Goal: Answer question/provide support: Share knowledge or assist other users

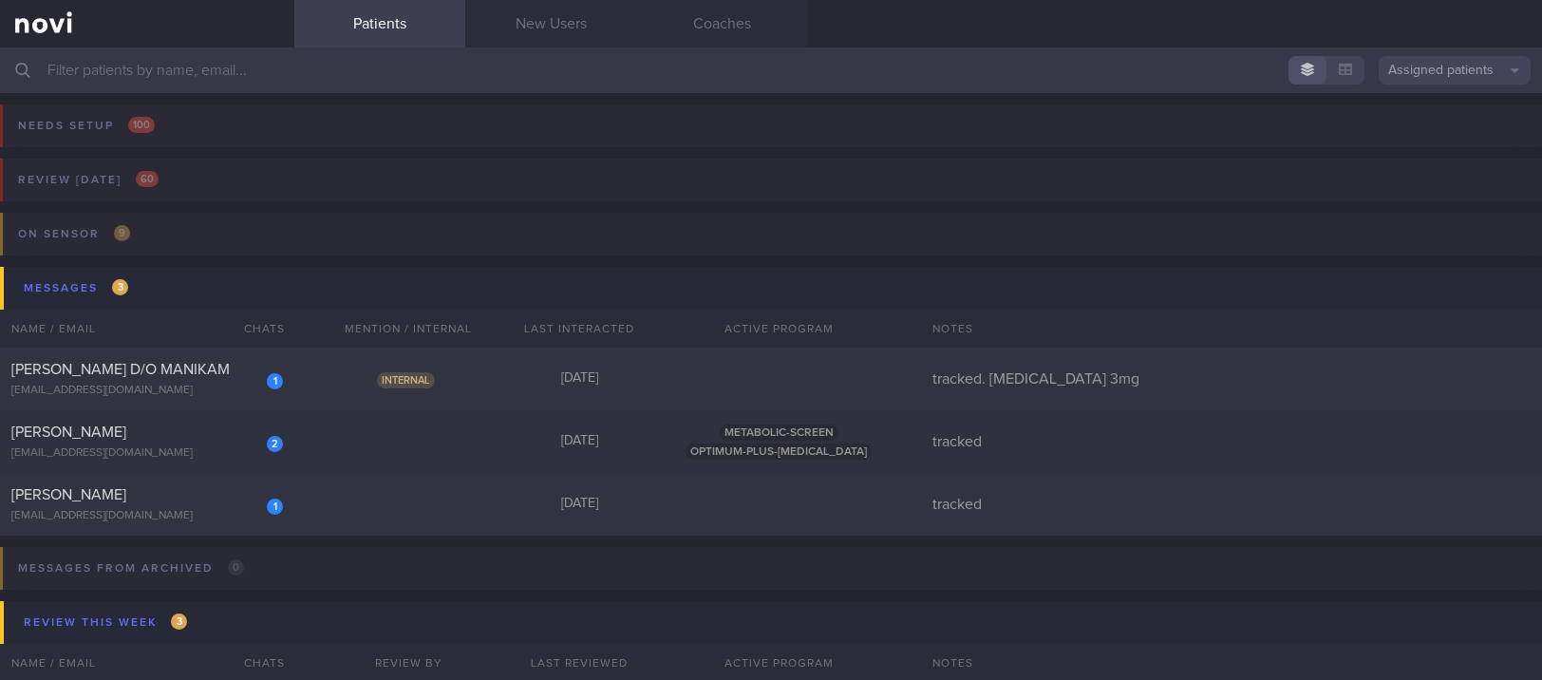
click at [506, 67] on input "text" at bounding box center [771, 70] width 1542 height 46
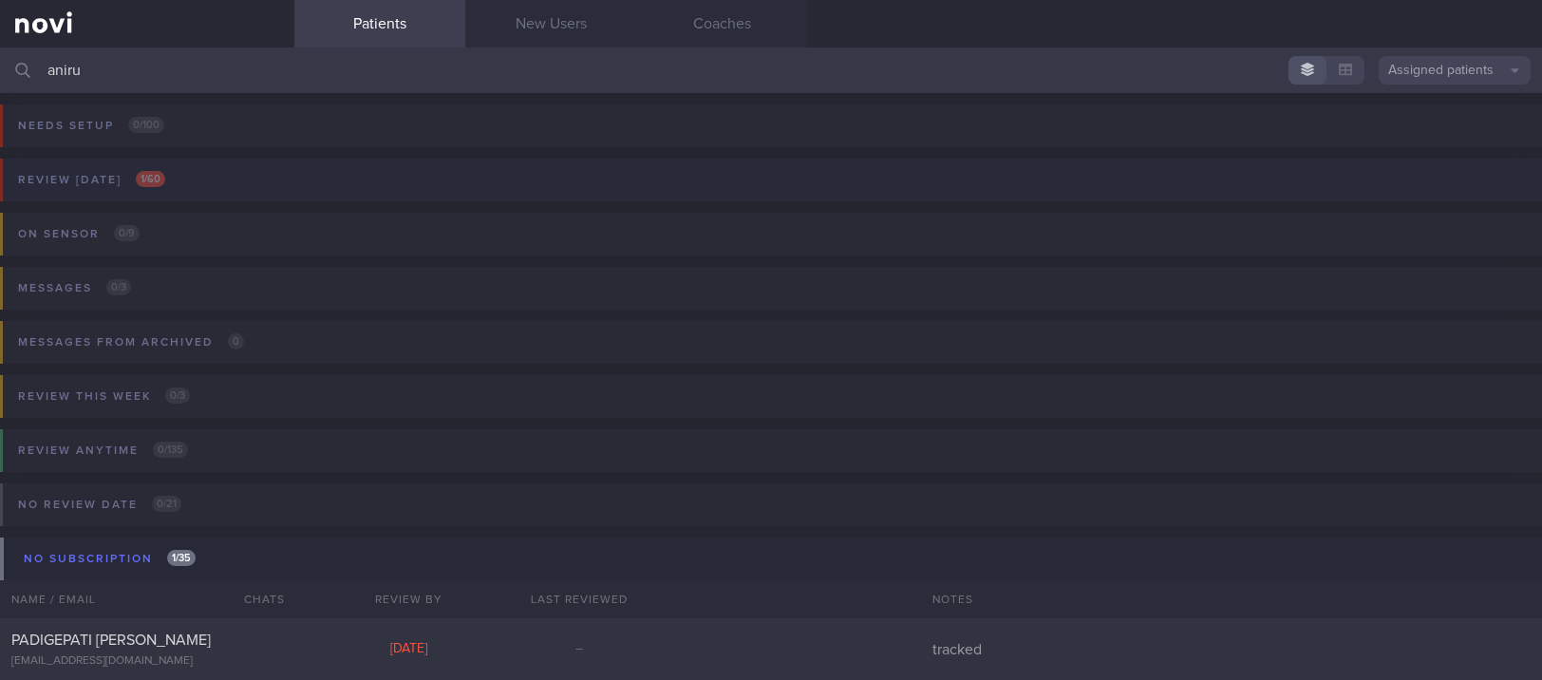
type input "aniru"
click at [286, 179] on button "Review [DATE] 1 / 60" at bounding box center [768, 186] width 1548 height 54
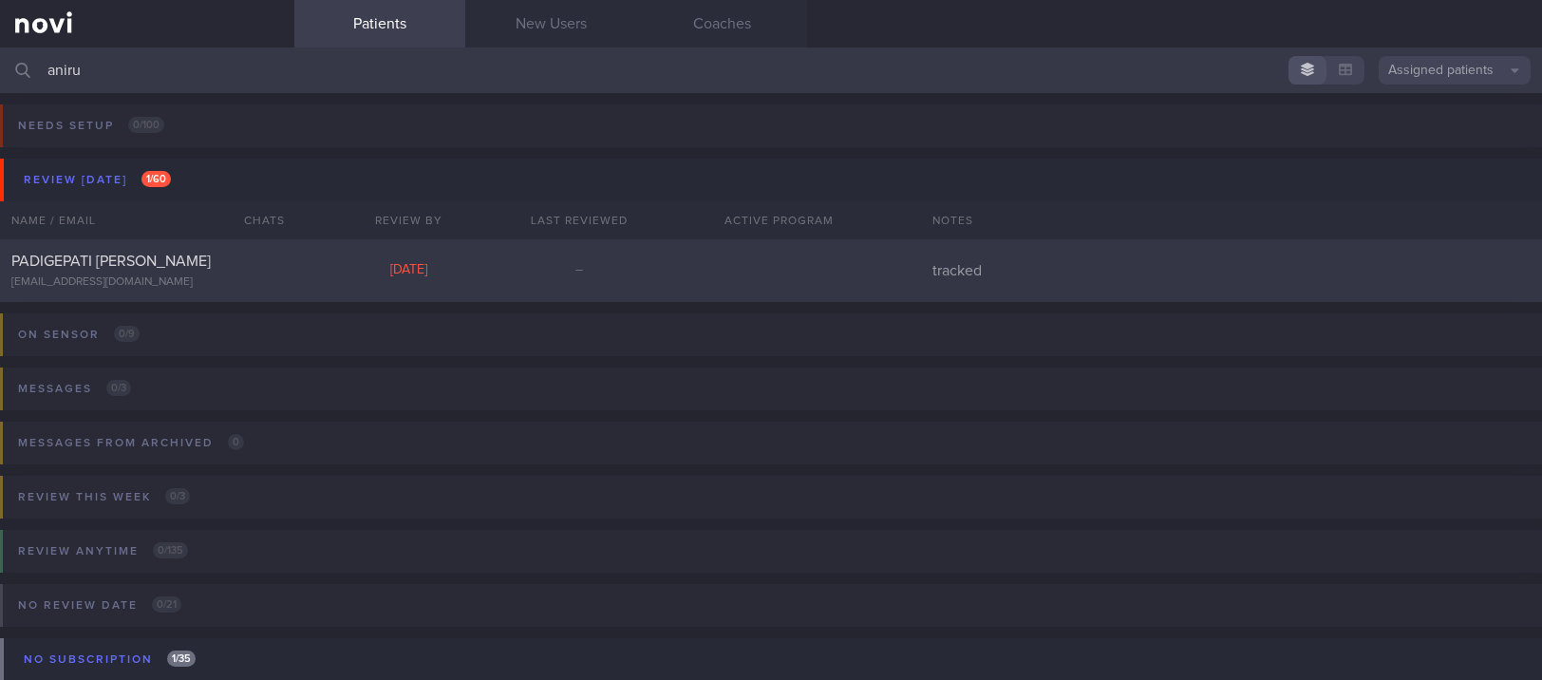
click at [282, 252] on div "PADIGEPATI [PERSON_NAME] [EMAIL_ADDRESS][DOMAIN_NAME]" at bounding box center [147, 271] width 294 height 38
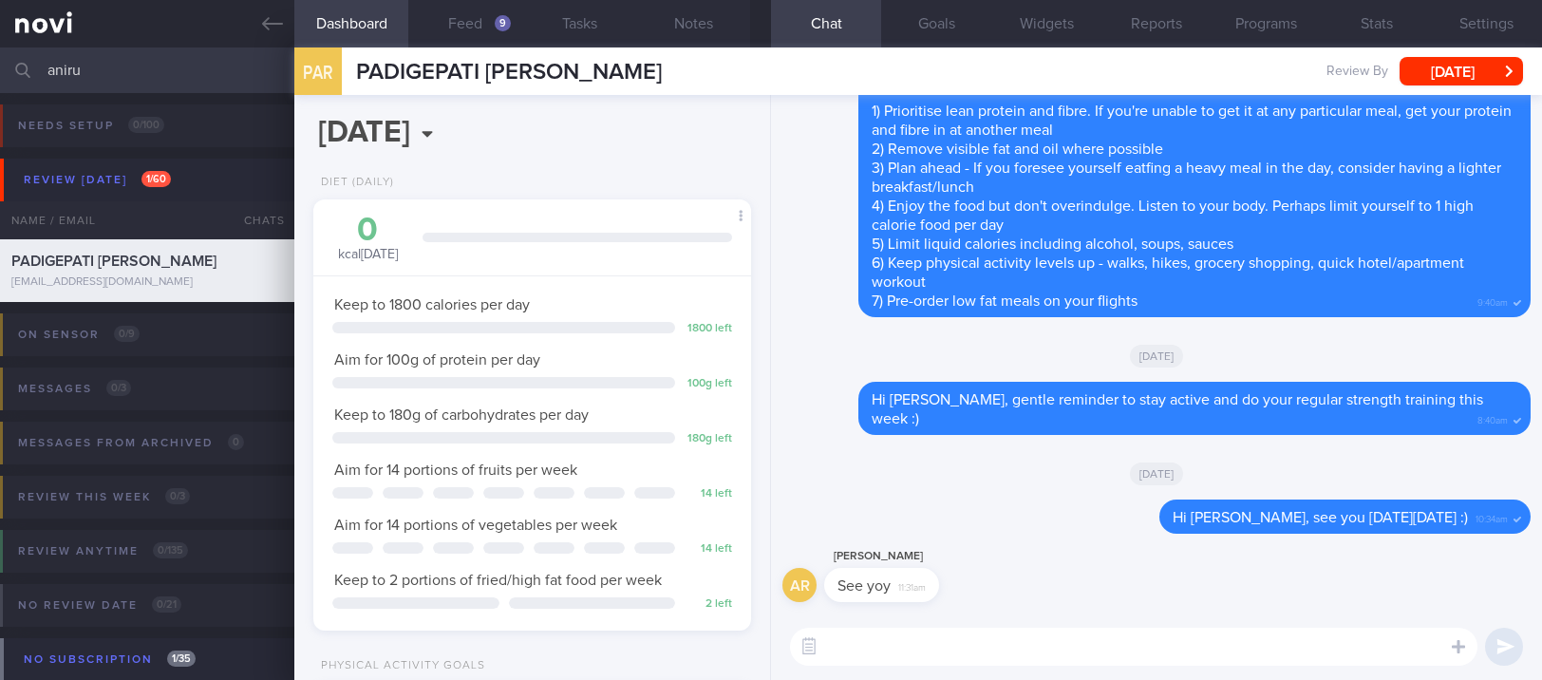
click at [1103, 648] on textarea at bounding box center [1133, 647] width 687 height 38
paste textarea "Here are my recommendations for continued fat loss and muscle gain: *Diet* 1) S…"
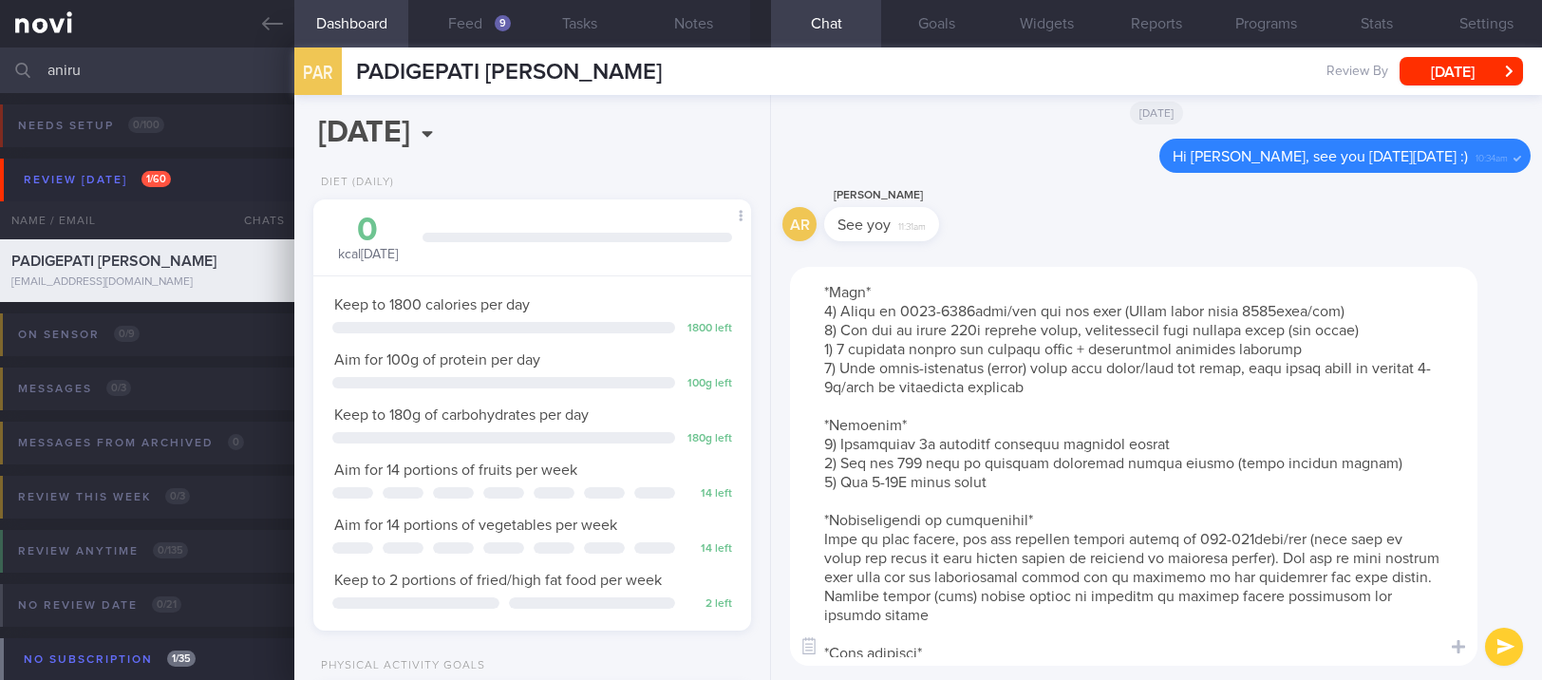
scroll to position [0, 0]
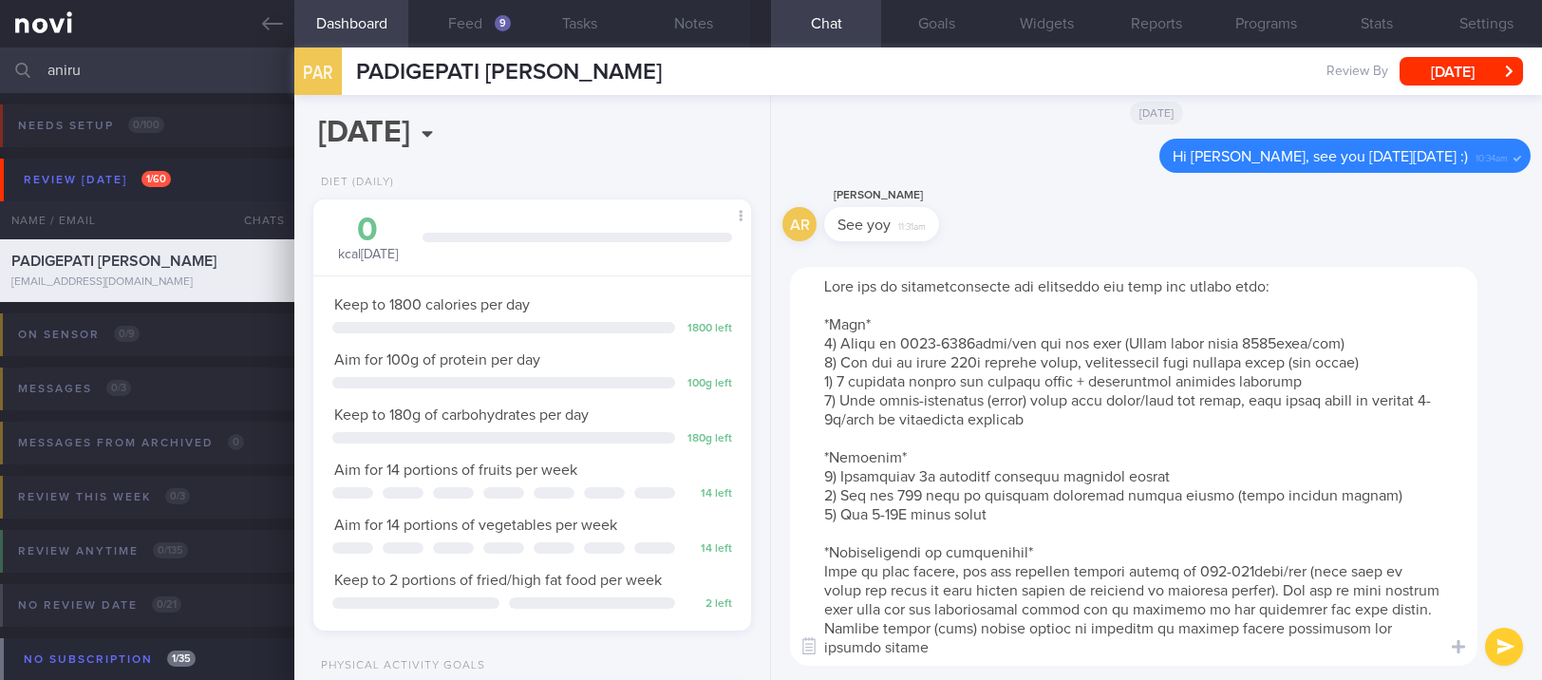
click at [825, 285] on textarea at bounding box center [1133, 466] width 687 height 399
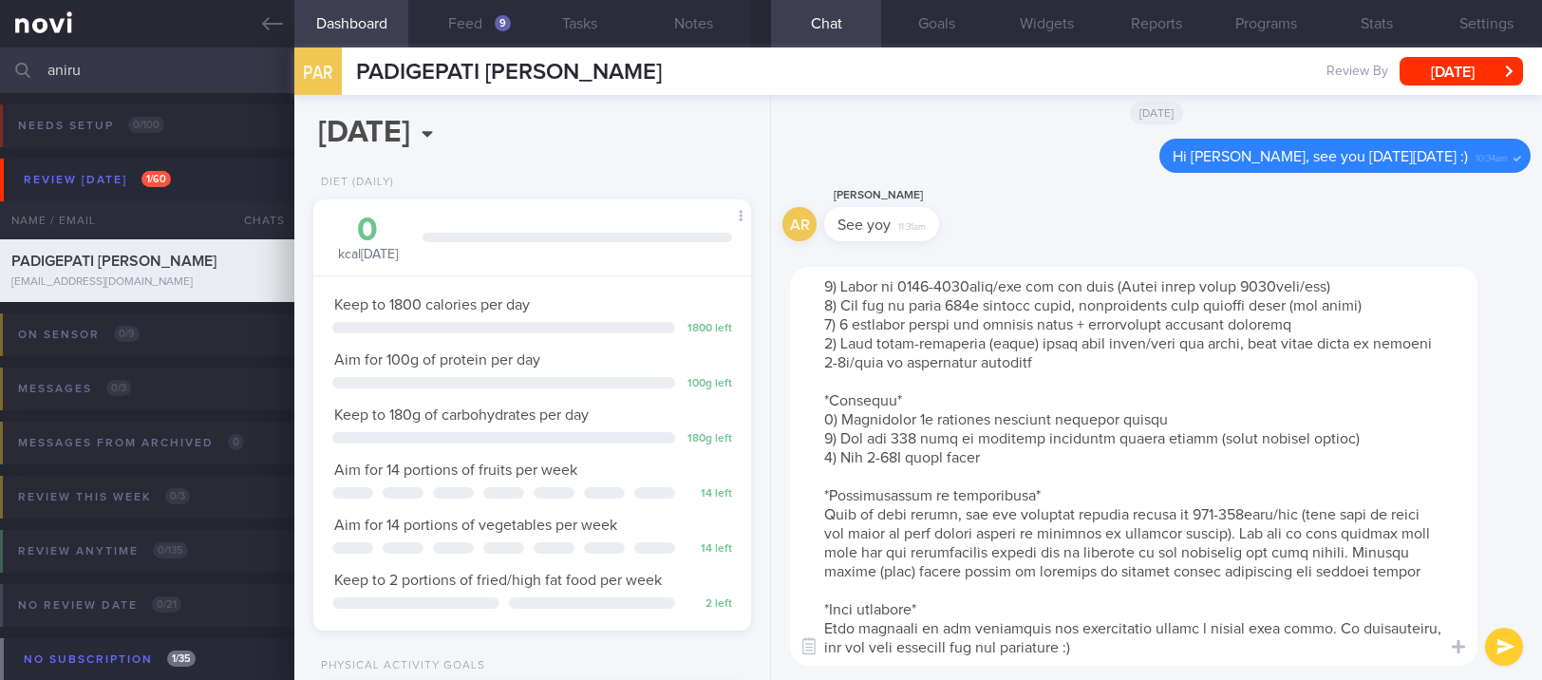
scroll to position [94, 0]
click at [1287, 402] on textarea at bounding box center [1133, 466] width 687 height 399
click at [1402, 402] on textarea at bounding box center [1133, 466] width 687 height 399
type textarea "Thanks for your time [DATE], [PERSON_NAME]. Here are my recommendations for con…"
click at [1235, 628] on textarea at bounding box center [1133, 466] width 687 height 399
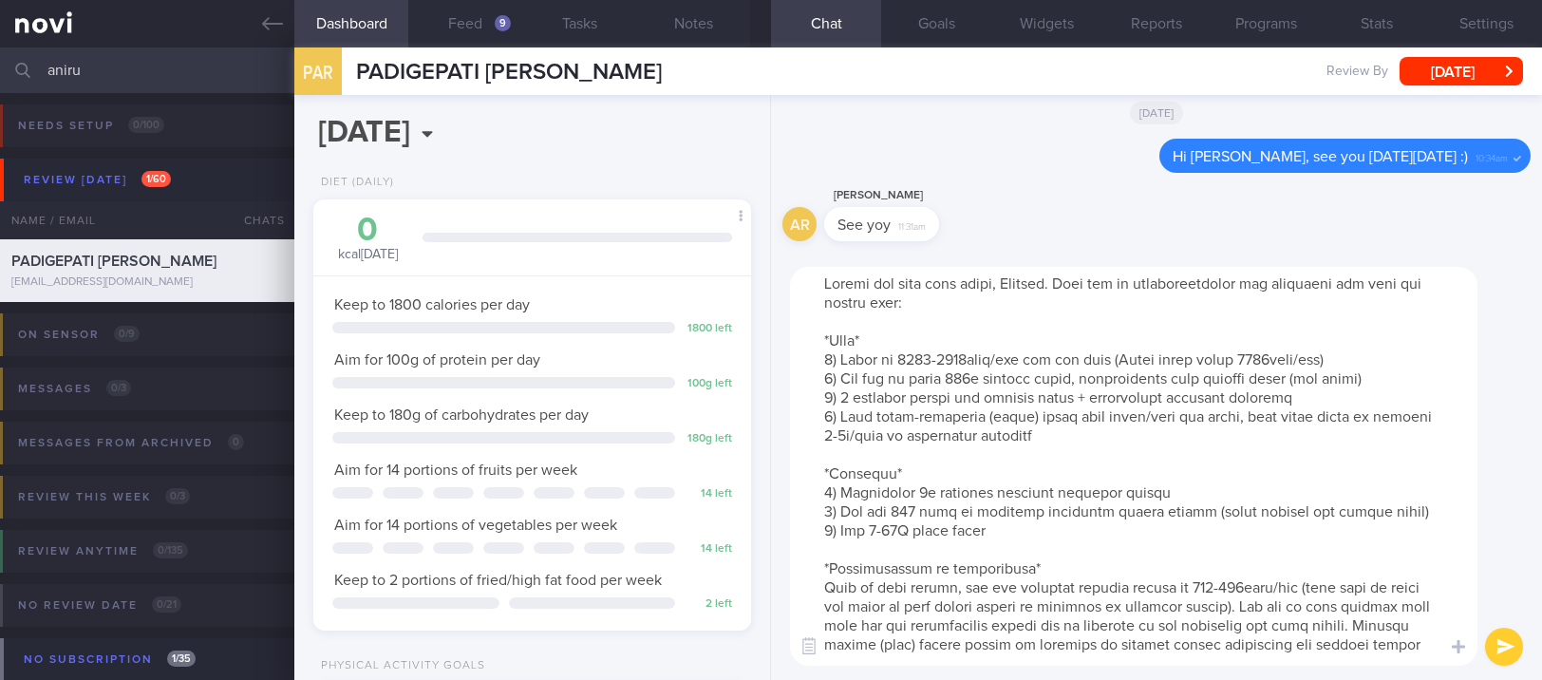
scroll to position [0, 0]
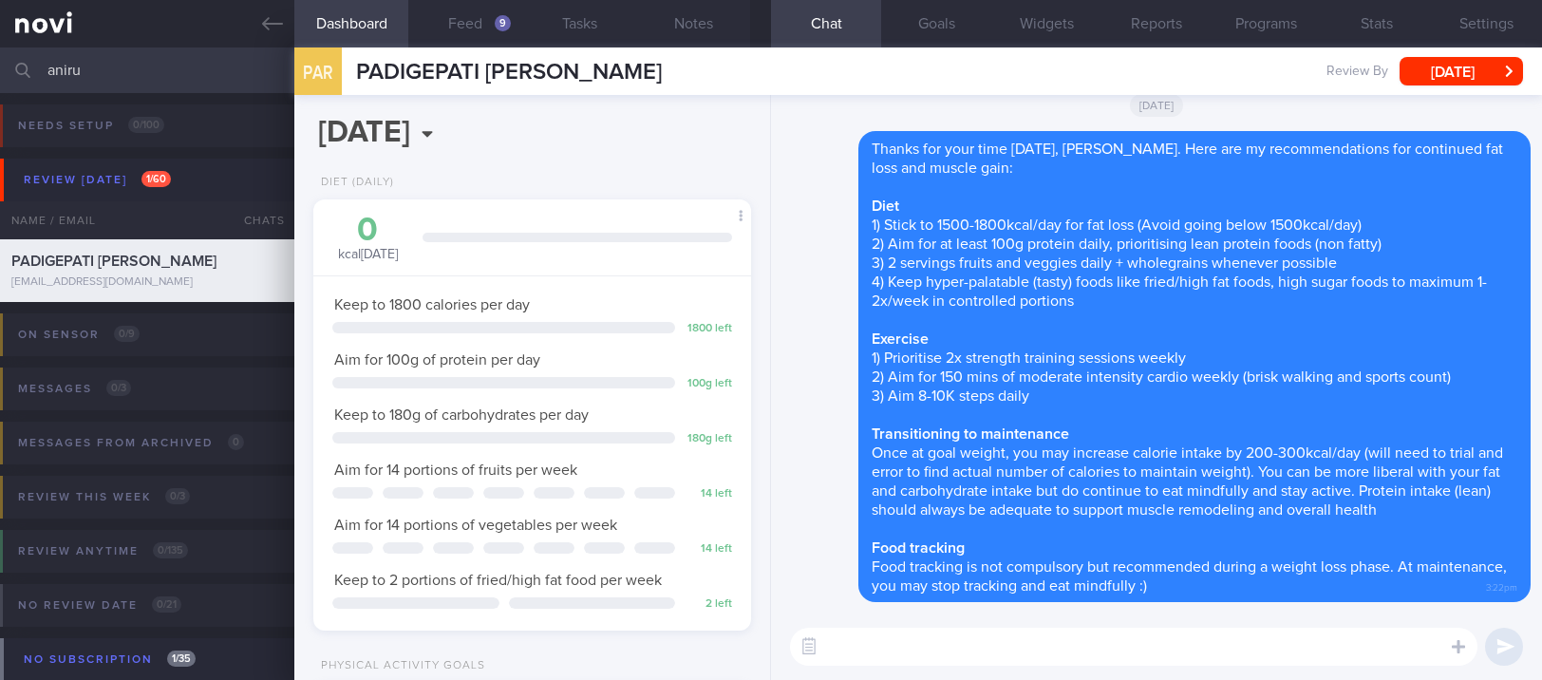
click at [987, 649] on textarea at bounding box center [1133, 647] width 687 height 38
paste textarea "consider the following if you're looking for a more balanced noodle dish outsid…"
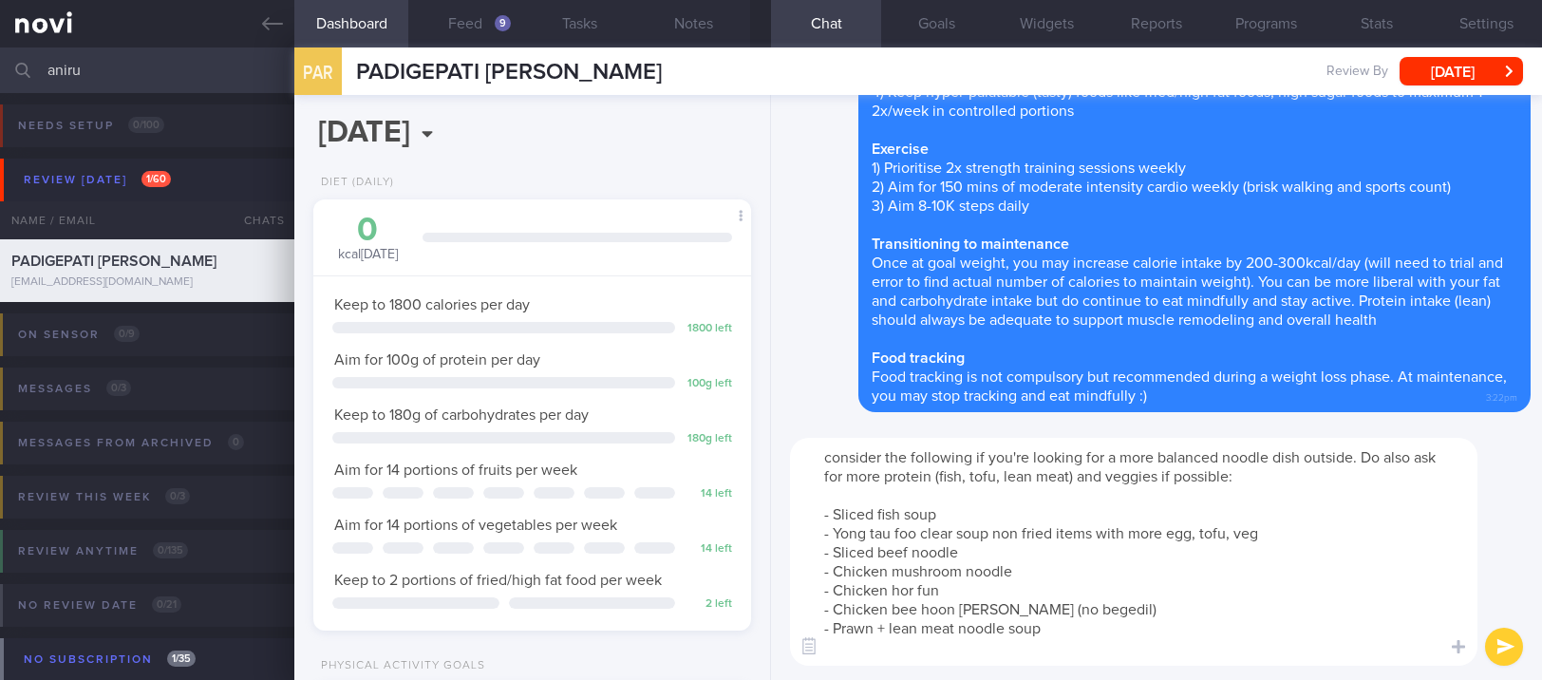
drag, startPoint x: 830, startPoint y: 454, endPoint x: 809, endPoint y: 454, distance: 20.9
click at [809, 454] on textarea "consider the following if you're looking for a more balanced noodle dish outsid…" at bounding box center [1133, 552] width 687 height 228
type textarea "Consider the following if you're looking for a more balanced noodle dish outsid…"
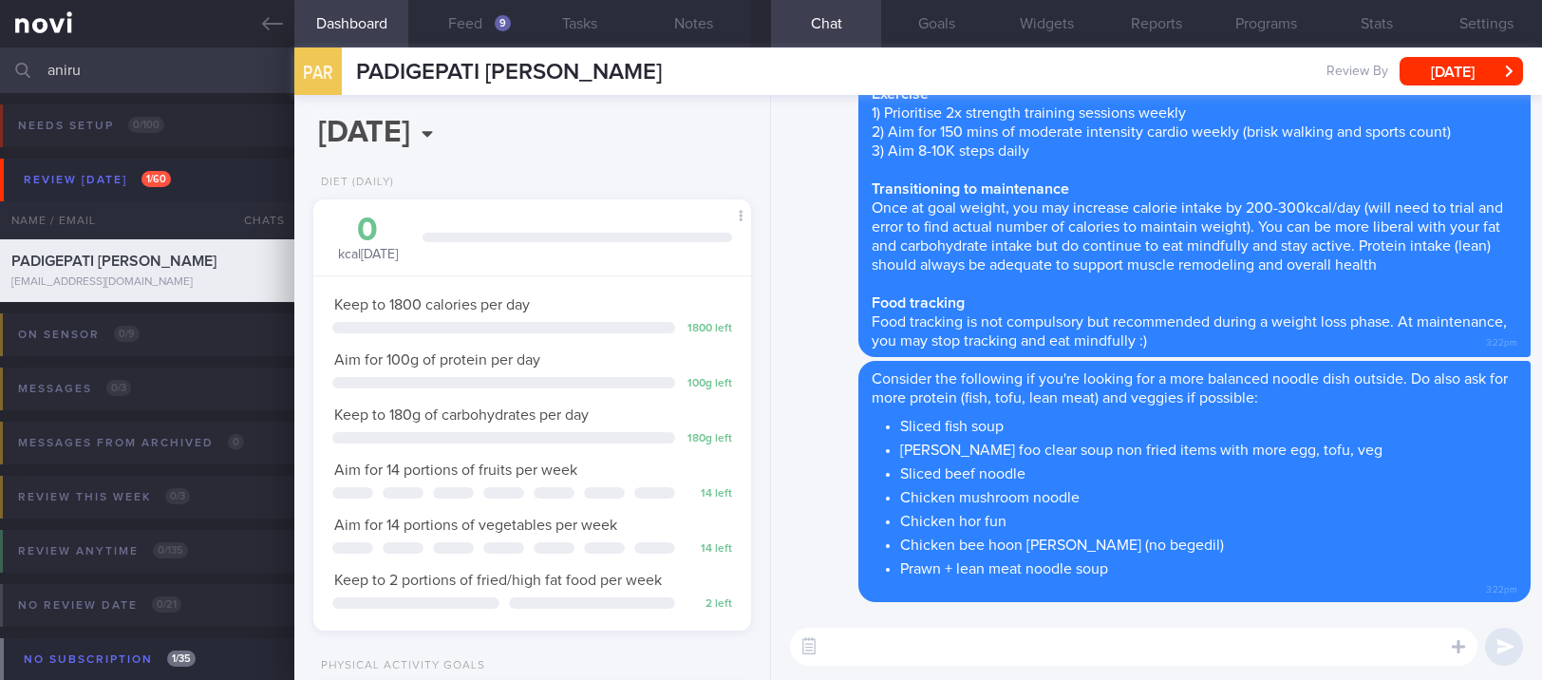
click at [1024, 646] on textarea at bounding box center [1133, 647] width 687 height 38
paste textarea "Loremips dol sitametco ad eli sed doeiusm tem i utla etdolore magn aliq enimadm…"
type textarea "Loremips dol sitametco ad eli sed doeiusm tem i utla etdolore magn aliq enimadm…"
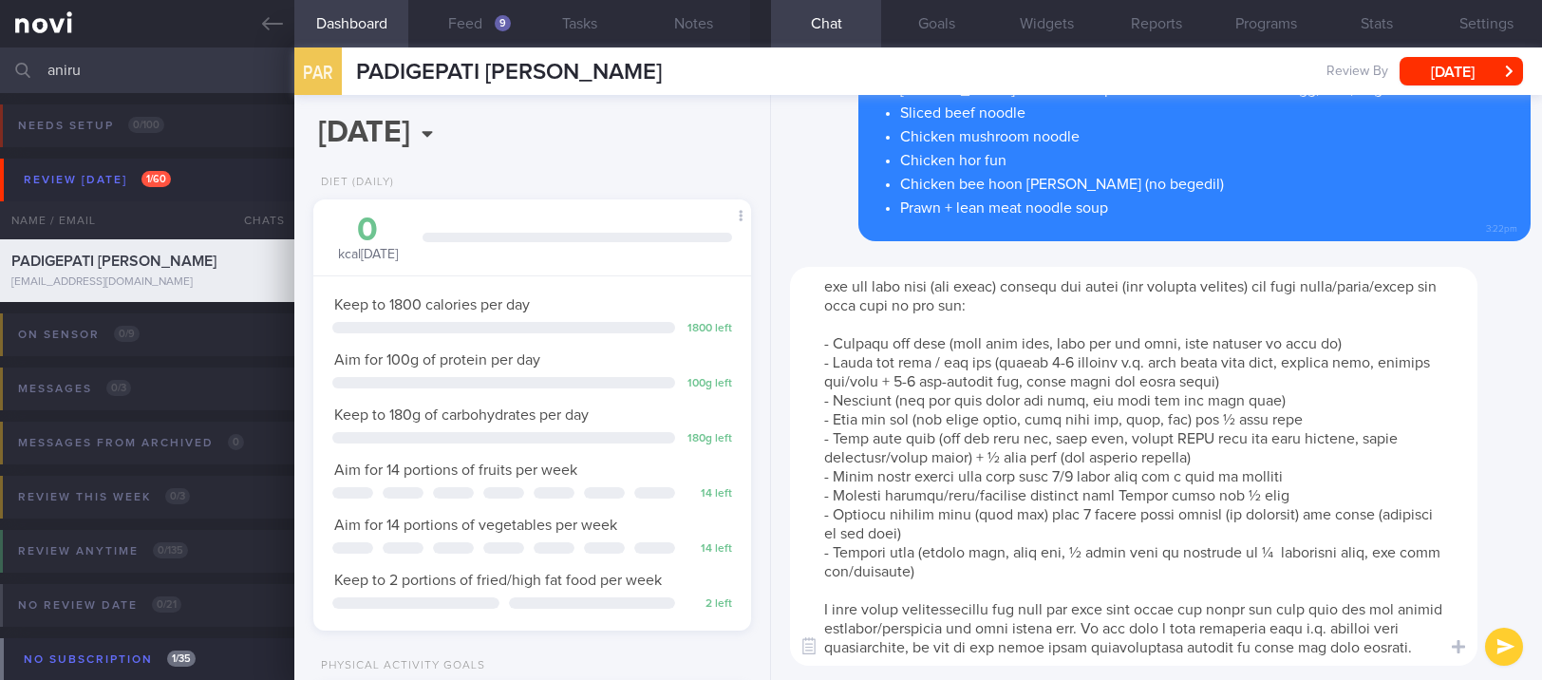
click at [972, 576] on textarea at bounding box center [1133, 466] width 687 height 399
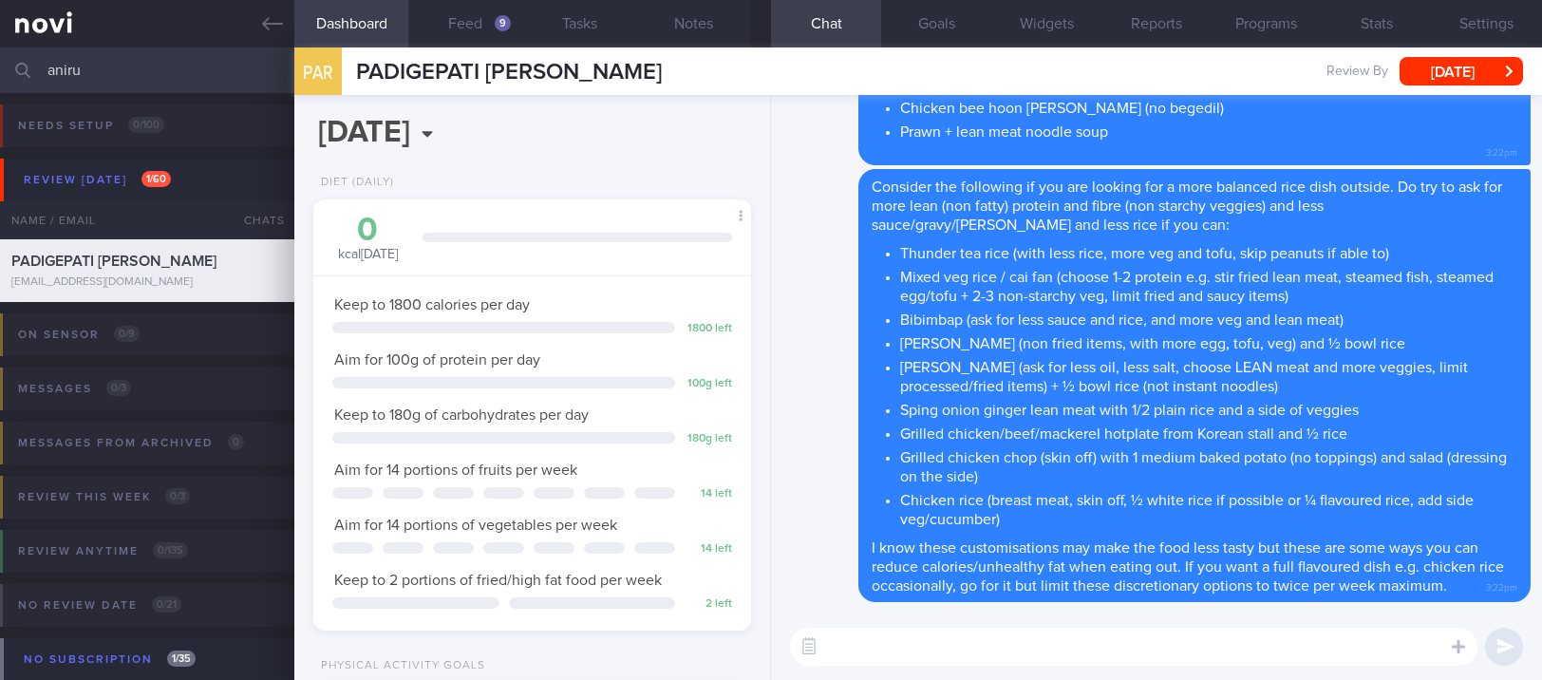
click at [921, 670] on div "​ ​" at bounding box center [1156, 646] width 771 height 66
click at [998, 624] on div "​ ​" at bounding box center [1156, 646] width 771 height 66
click at [987, 647] on textarea at bounding box center [1133, 647] width 687 height 38
type textarea "It has been my pleasure coaching you. Take care :)"
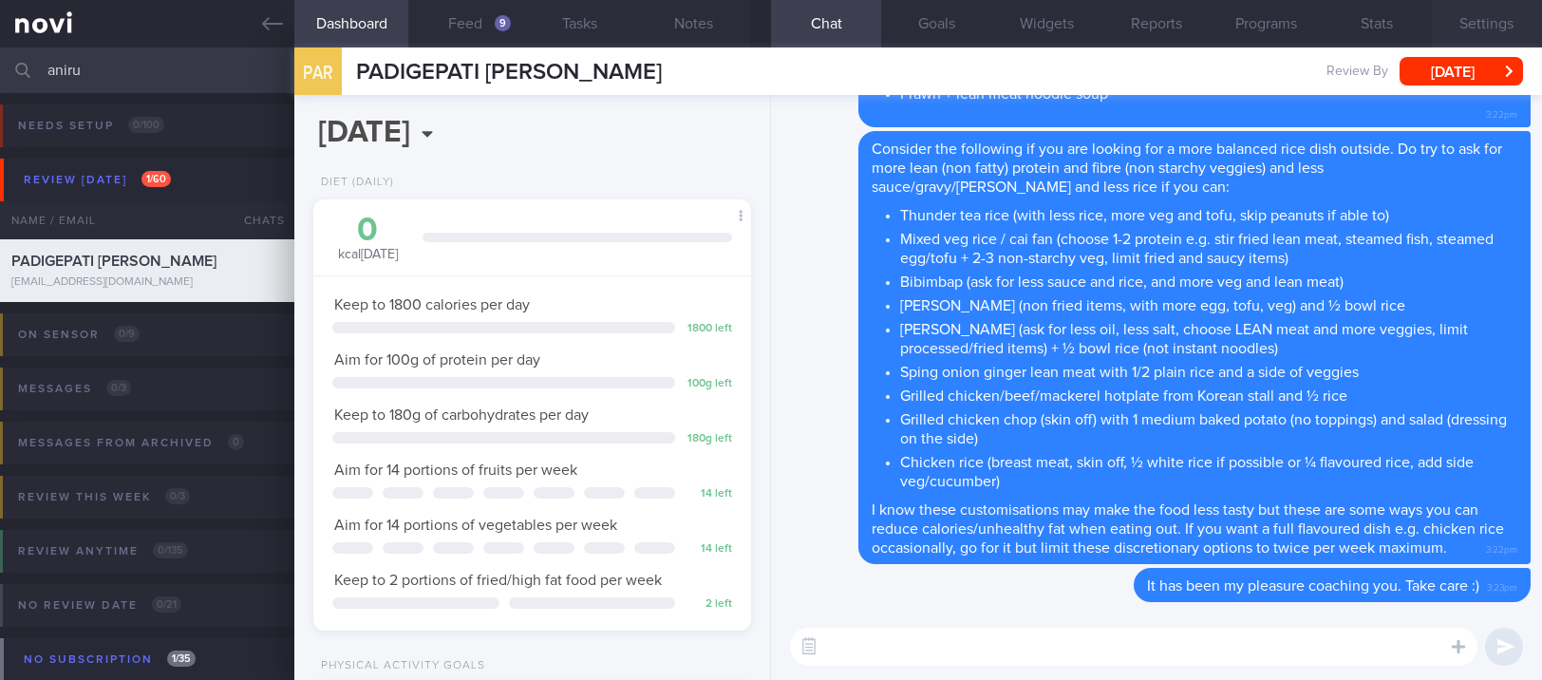
click at [1482, 6] on button "Settings" at bounding box center [1487, 23] width 110 height 47
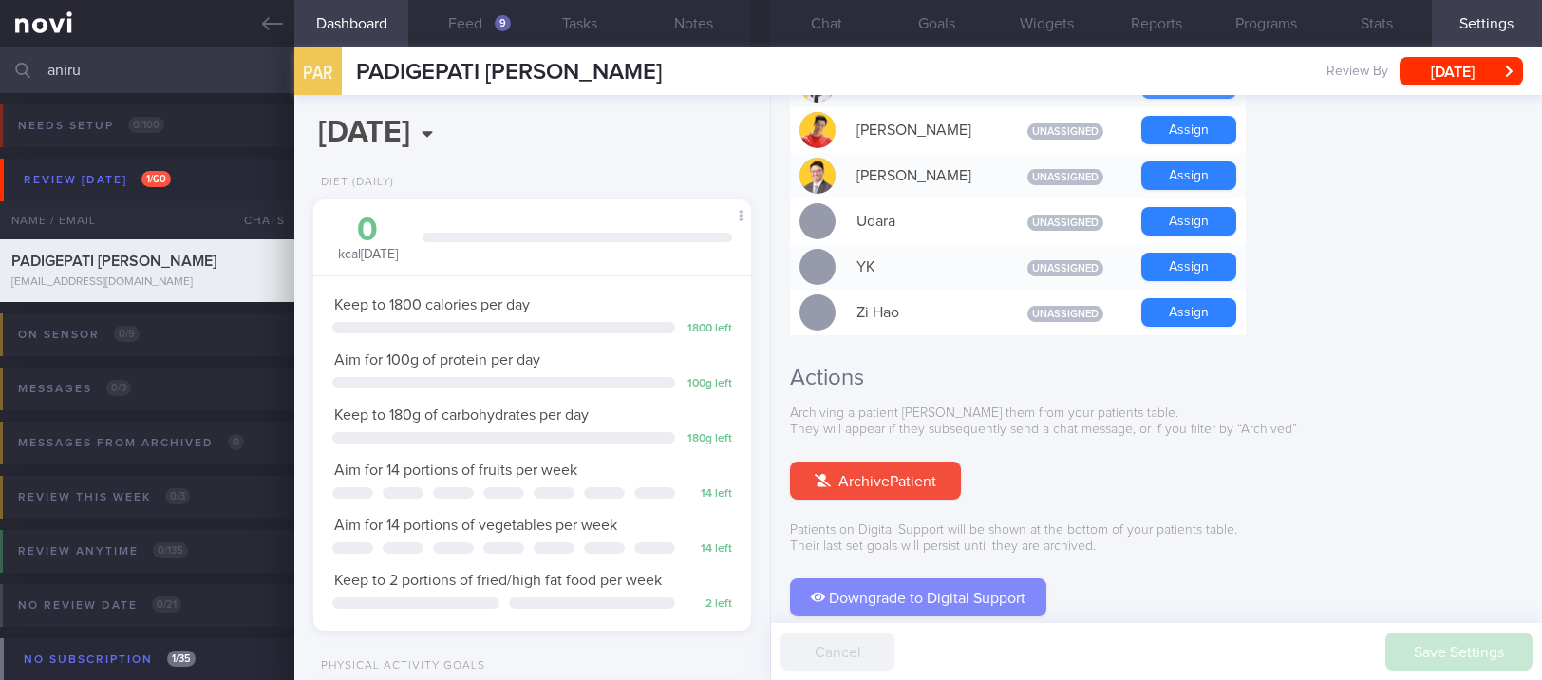
scroll to position [1816, 0]
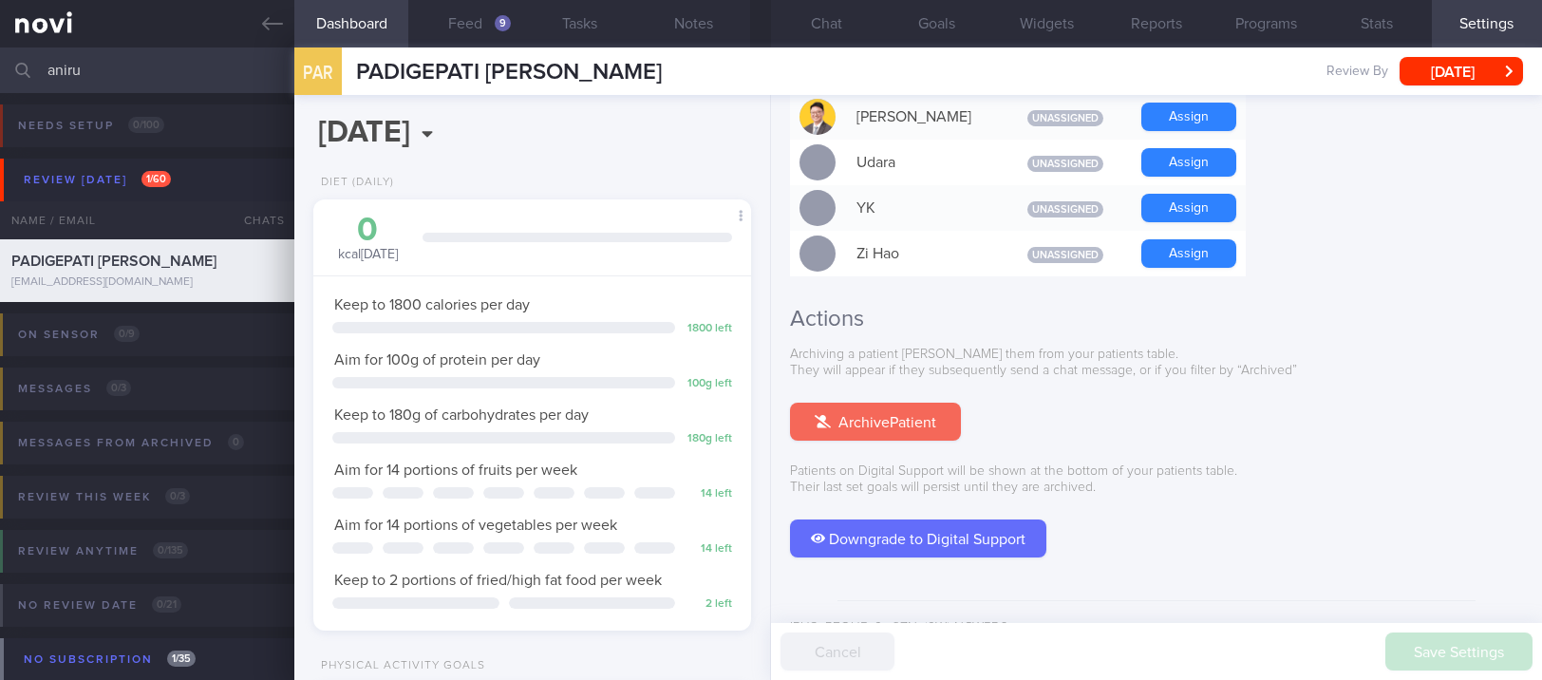
click at [896, 403] on button "Archive Patient" at bounding box center [875, 422] width 171 height 38
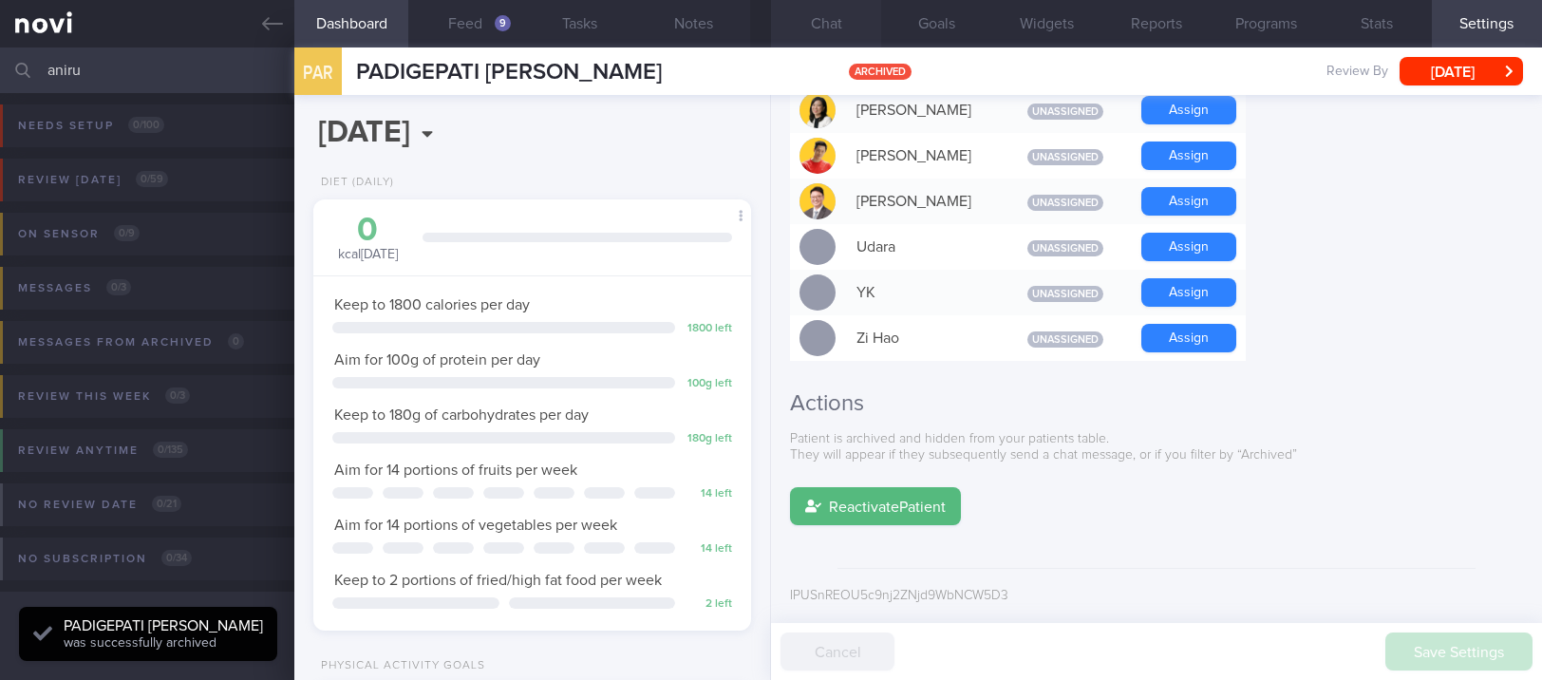
scroll to position [1700, 0]
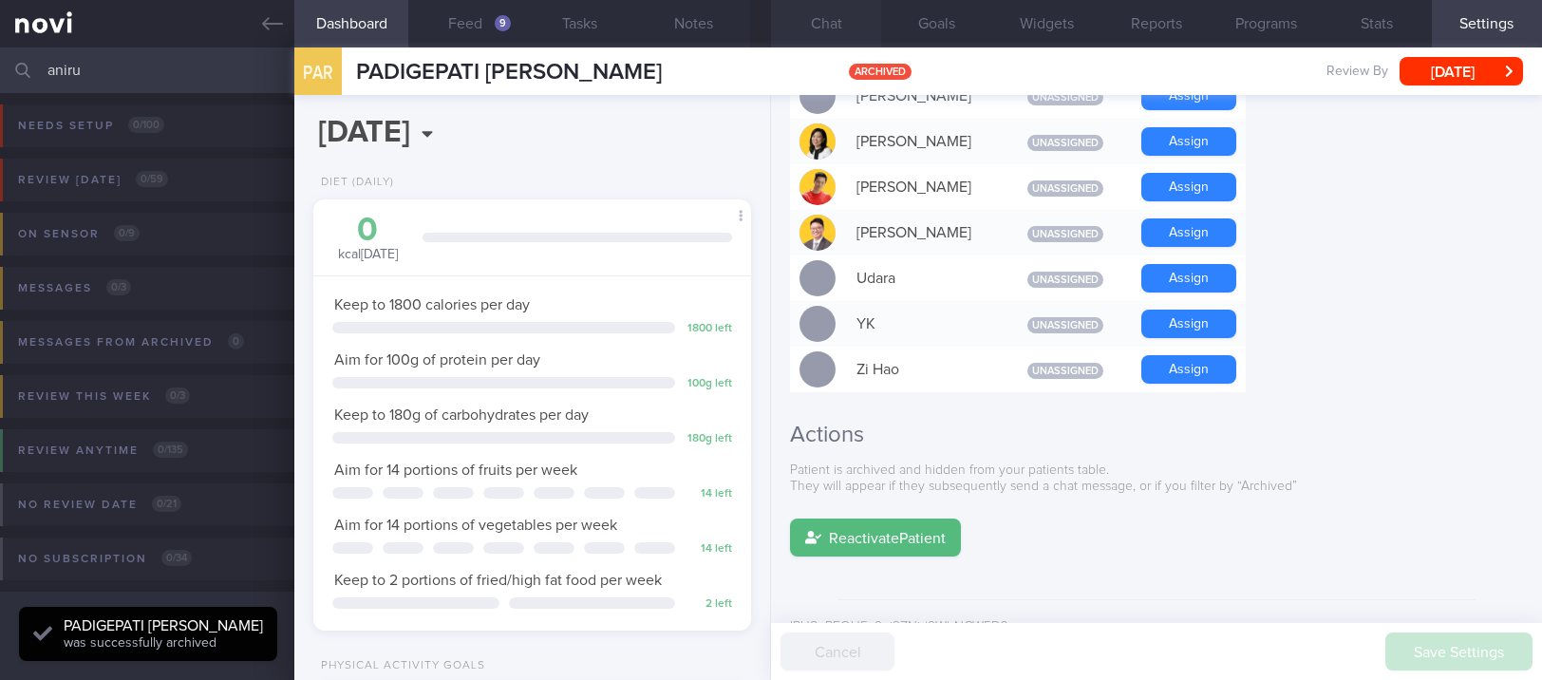
click at [851, 20] on button "Chat" at bounding box center [826, 23] width 110 height 47
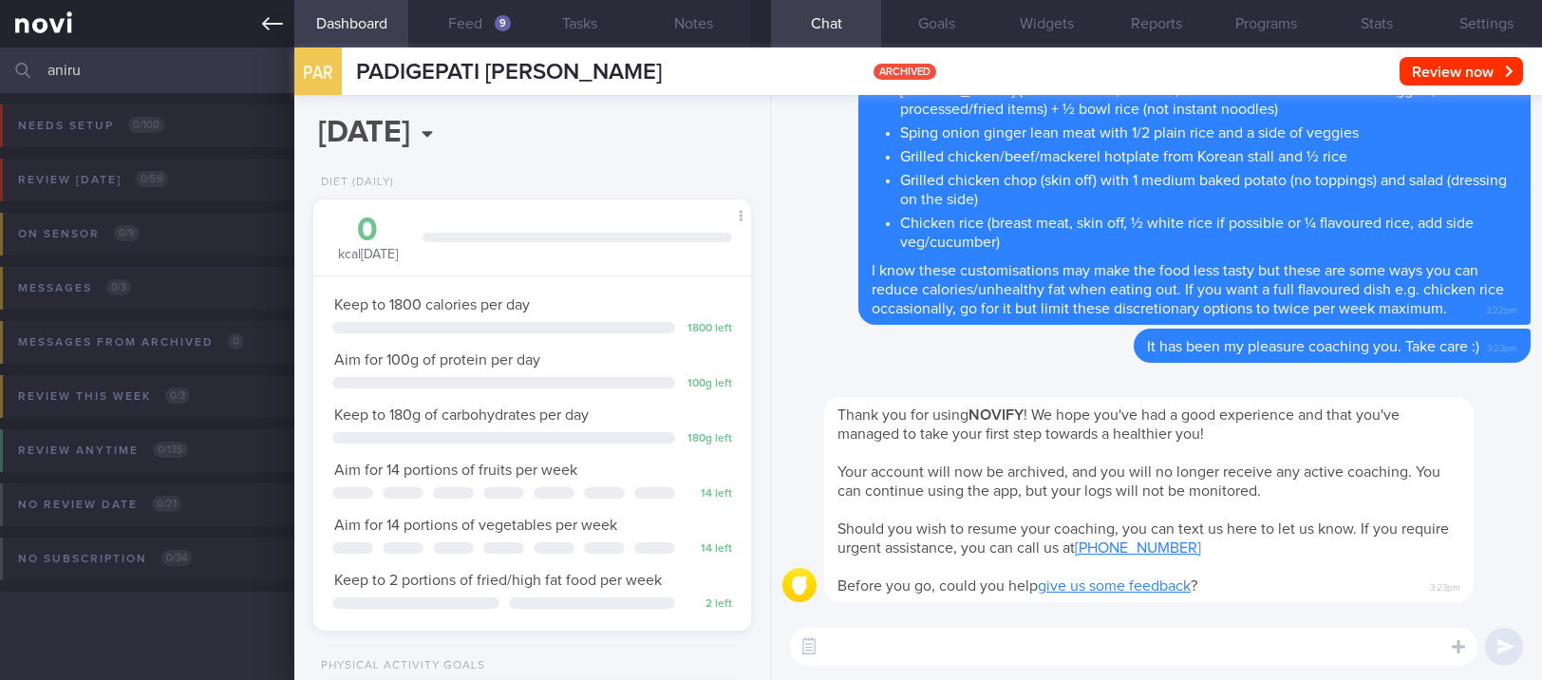
click at [268, 28] on icon at bounding box center [272, 23] width 21 height 13
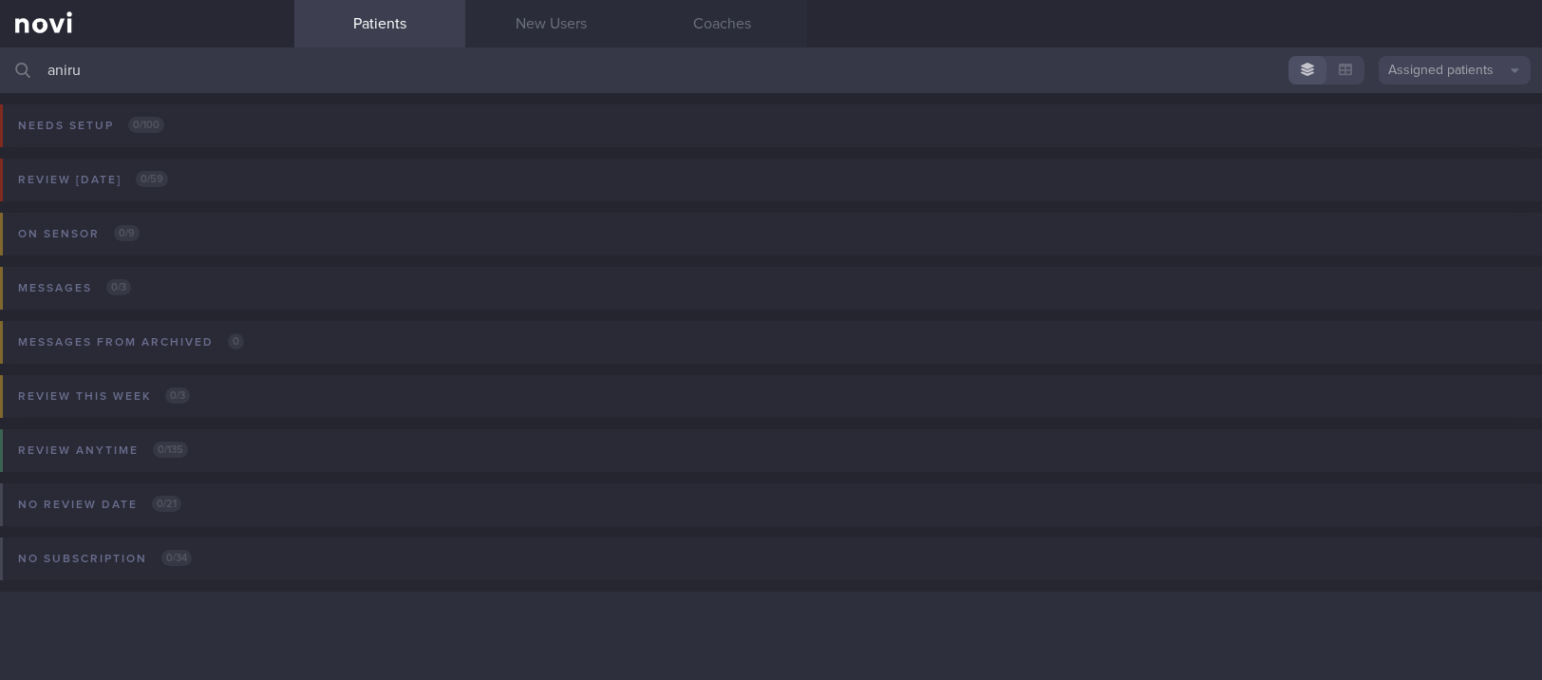
drag, startPoint x: 716, startPoint y: 56, endPoint x: -21, endPoint y: 76, distance: 737.0
click at [0, 76] on html "You are offline! Some functionality will be unavailable Patients New Users Coac…" at bounding box center [771, 340] width 1542 height 680
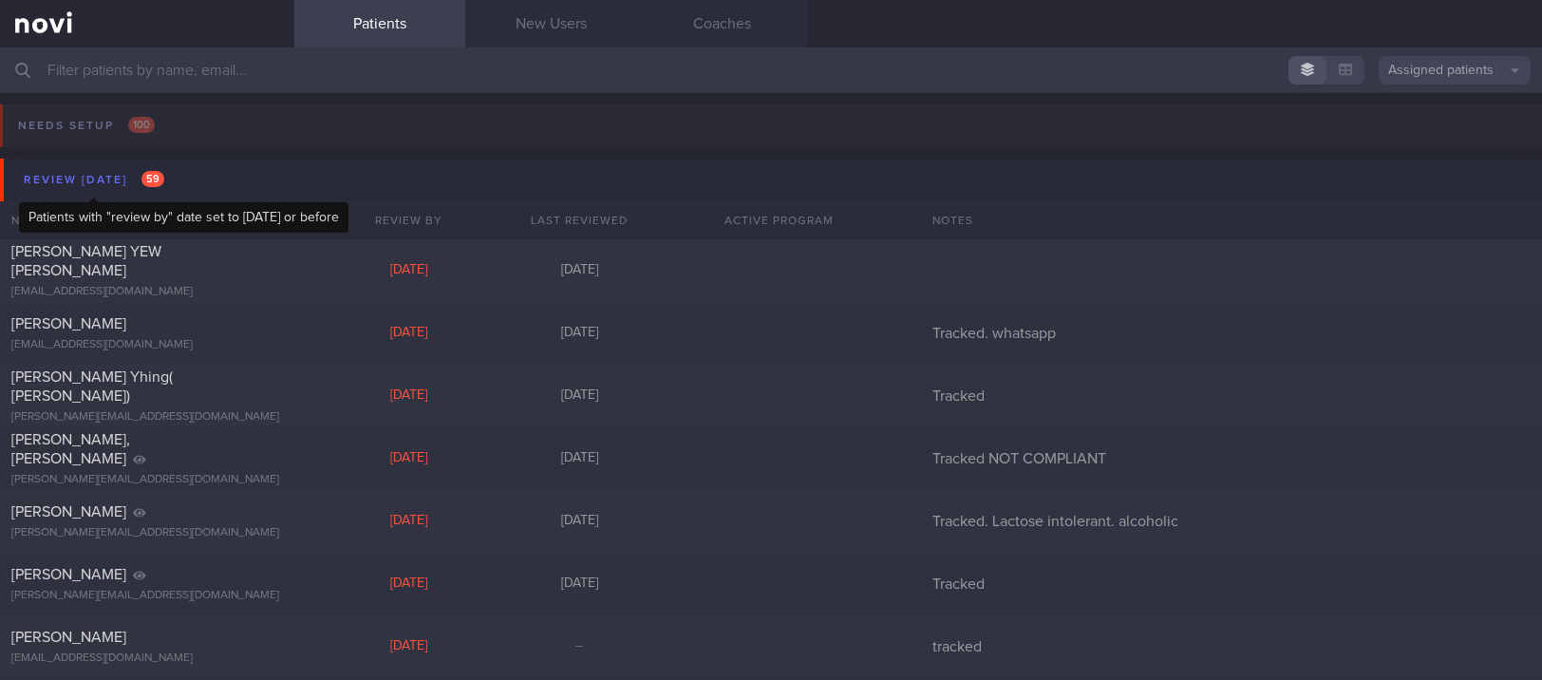
click at [145, 183] on span "59" at bounding box center [152, 179] width 23 height 16
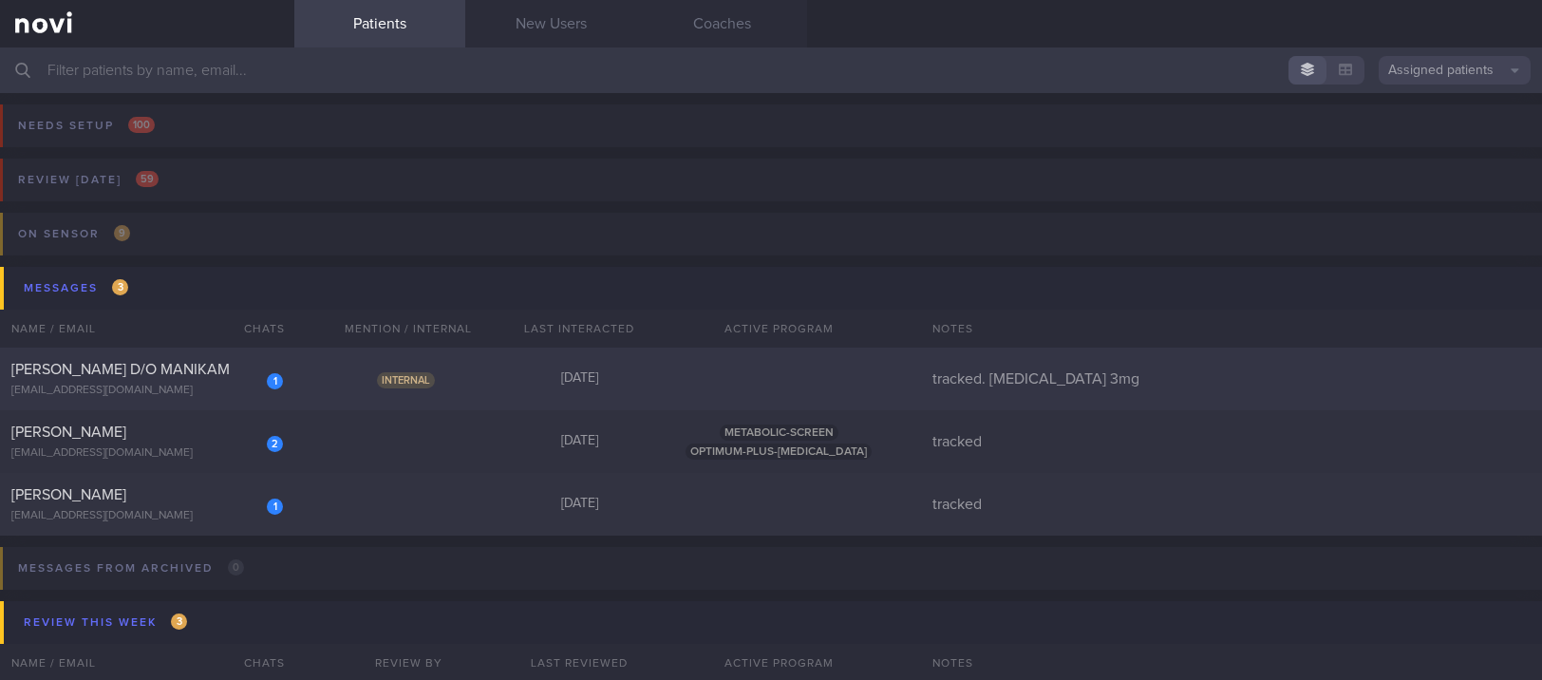
click at [401, 361] on div "1 [PERSON_NAME] D/O MANIKAM [EMAIL_ADDRESS][DOMAIN_NAME] Internal [DATE] tracke…" at bounding box center [771, 378] width 1542 height 63
select select "8"
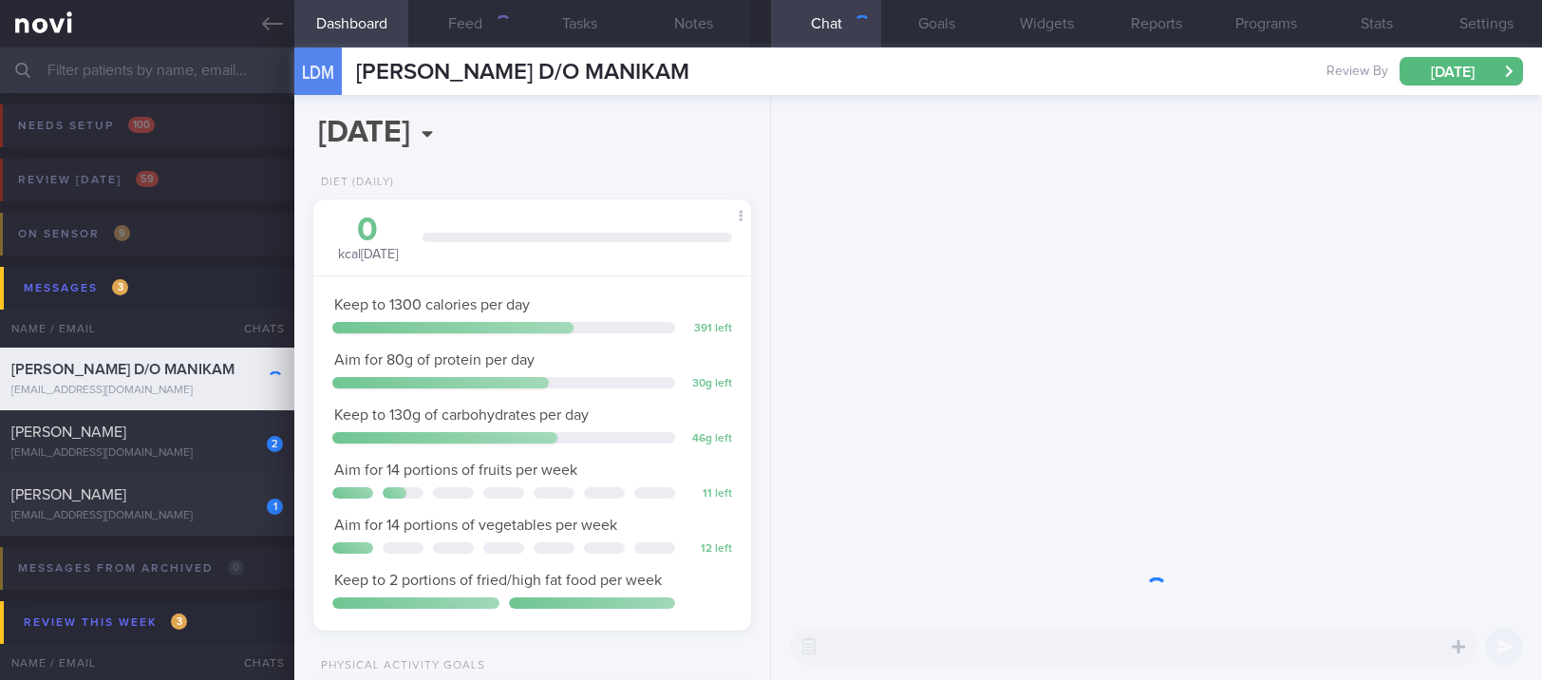
scroll to position [219, 384]
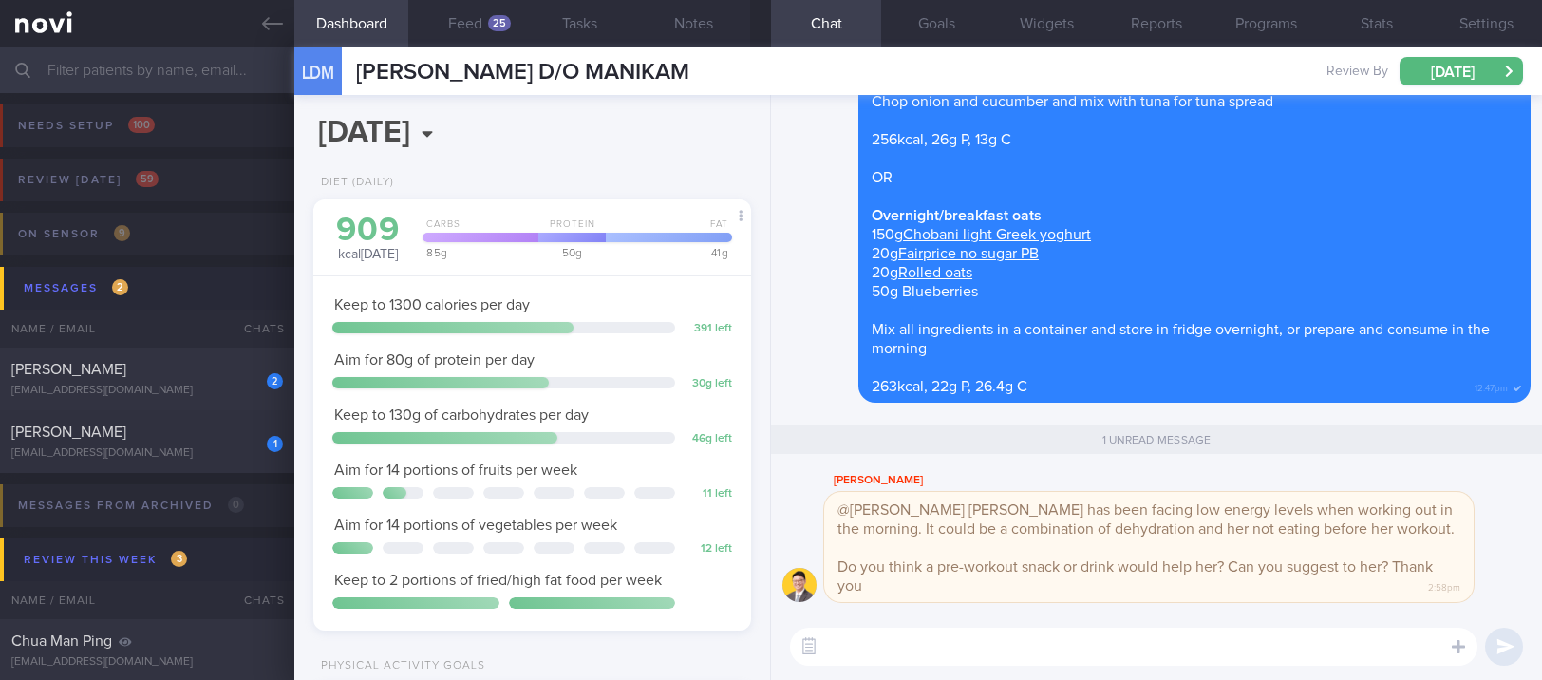
click at [1020, 649] on textarea at bounding box center [1133, 647] width 687 height 38
click at [808, 643] on button "button" at bounding box center [809, 646] width 34 height 34
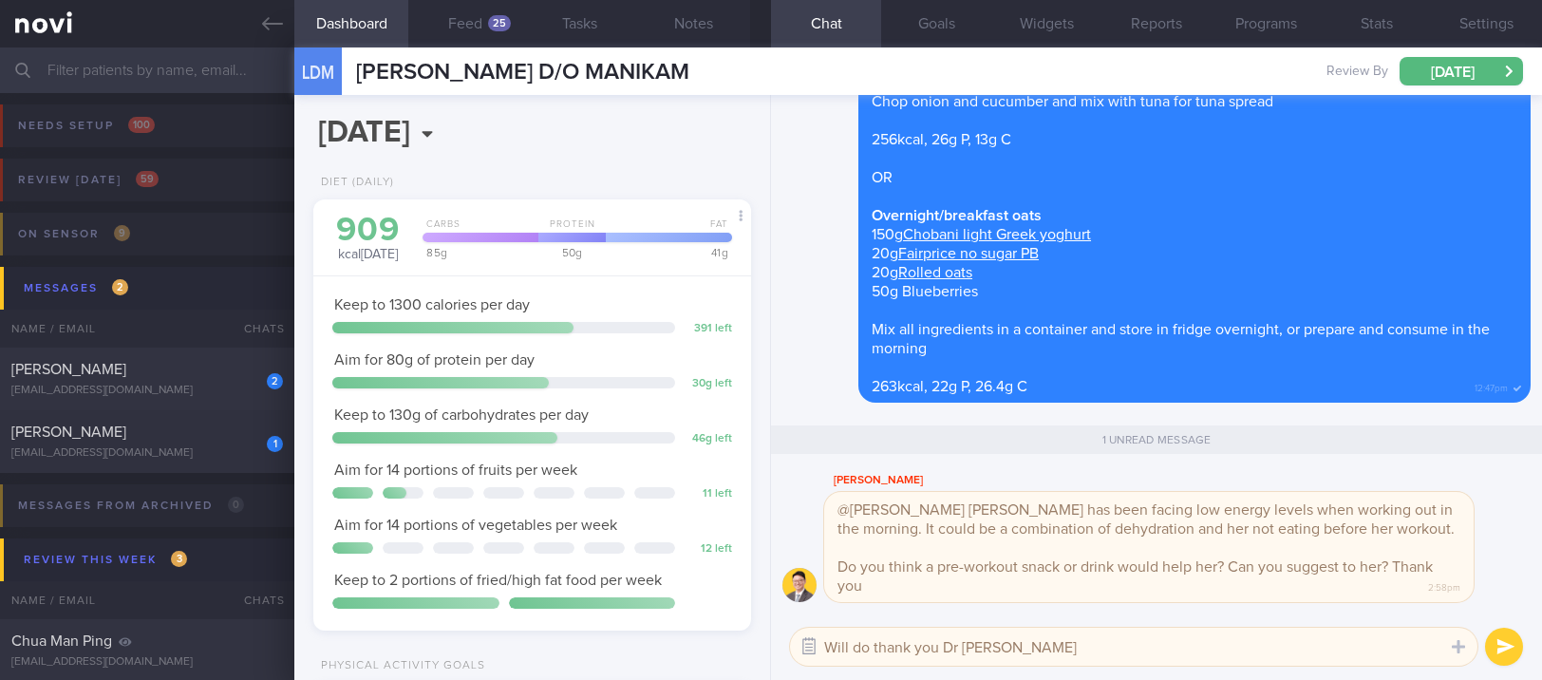
type textarea "Will do thank you [PERSON_NAME]"
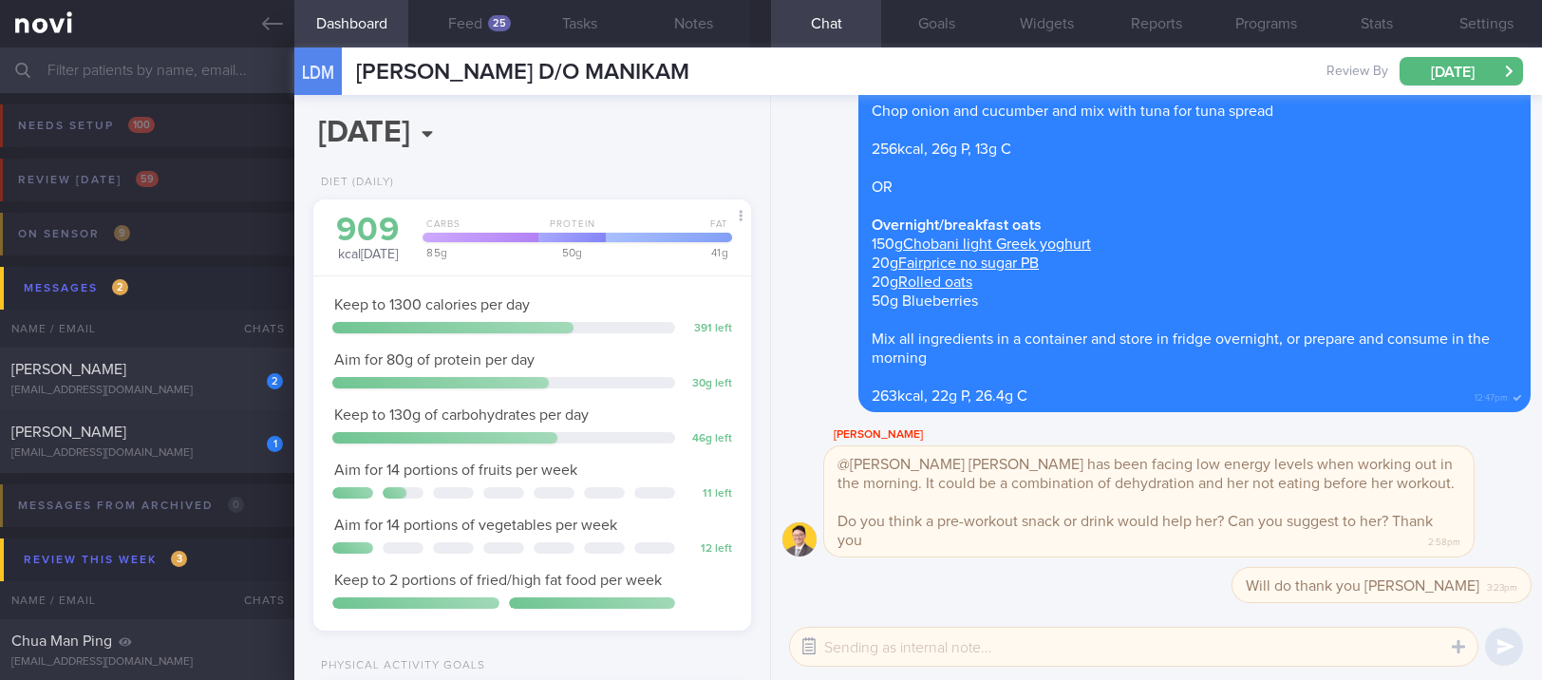
click at [808, 640] on button "button" at bounding box center [809, 646] width 34 height 34
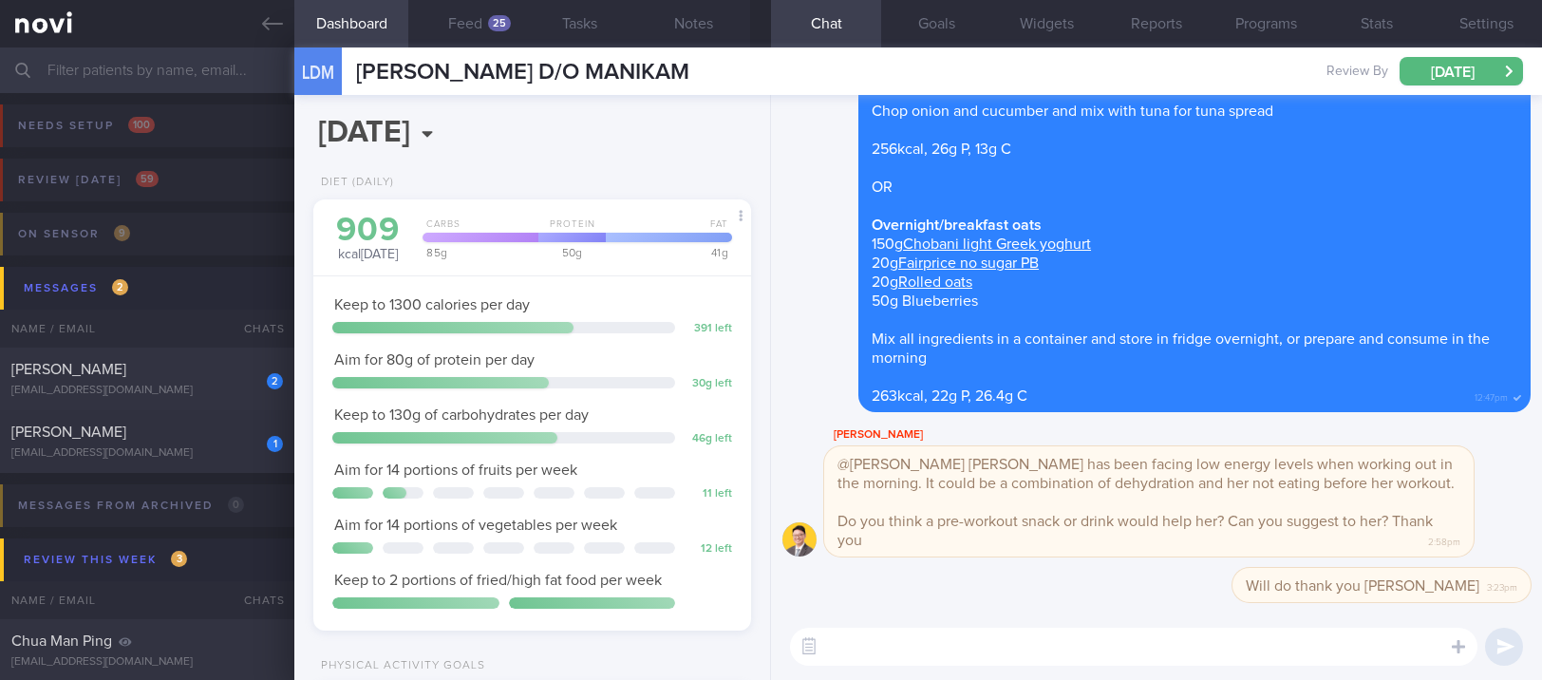
click at [870, 647] on textarea at bounding box center [1133, 647] width 687 height 38
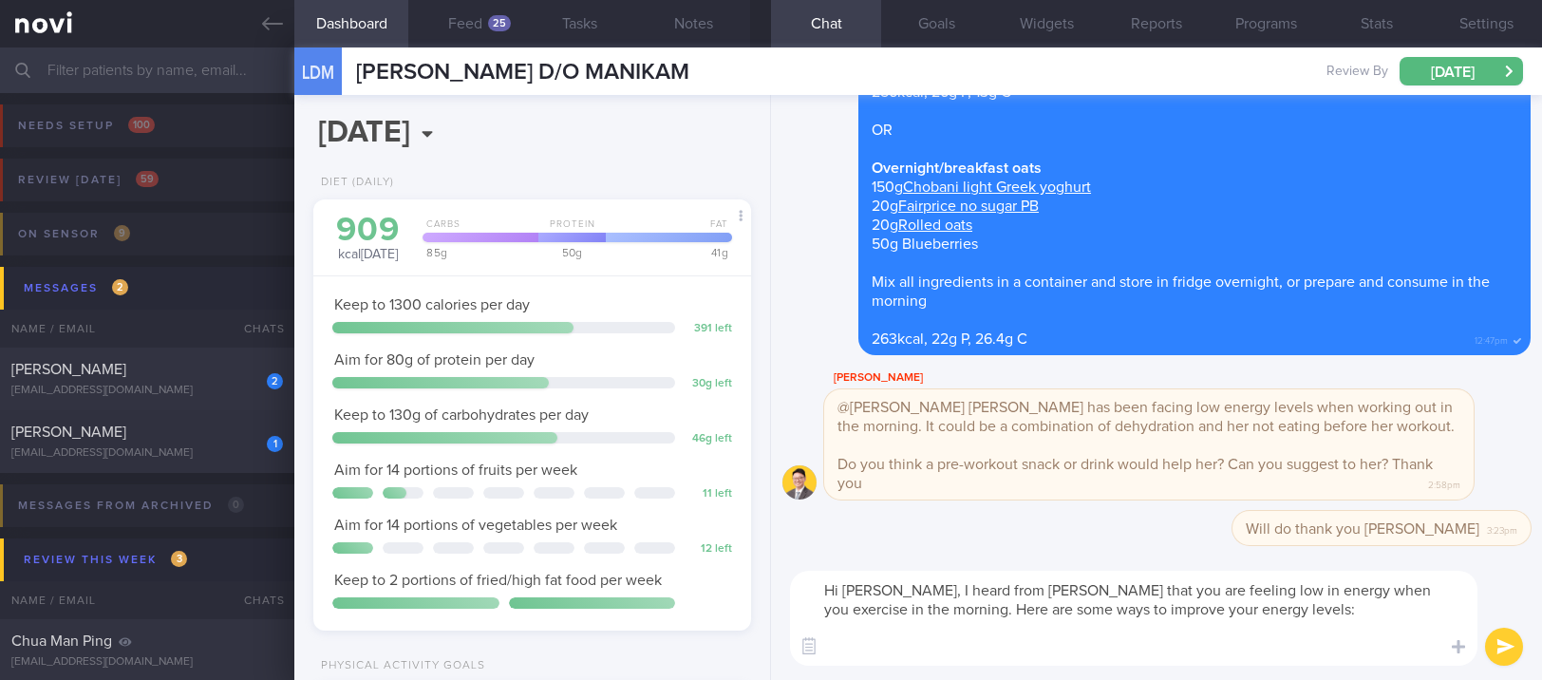
scroll to position [0, 0]
drag, startPoint x: 1248, startPoint y: 644, endPoint x: 1056, endPoint y: 642, distance: 192.7
click at [1056, 642] on textarea "Hi [PERSON_NAME], I heard from [PERSON_NAME] that you are feeling low in energy…" at bounding box center [1133, 618] width 687 height 95
paste textarea "2h before exercise to allow sufficient time for fluid absorption"
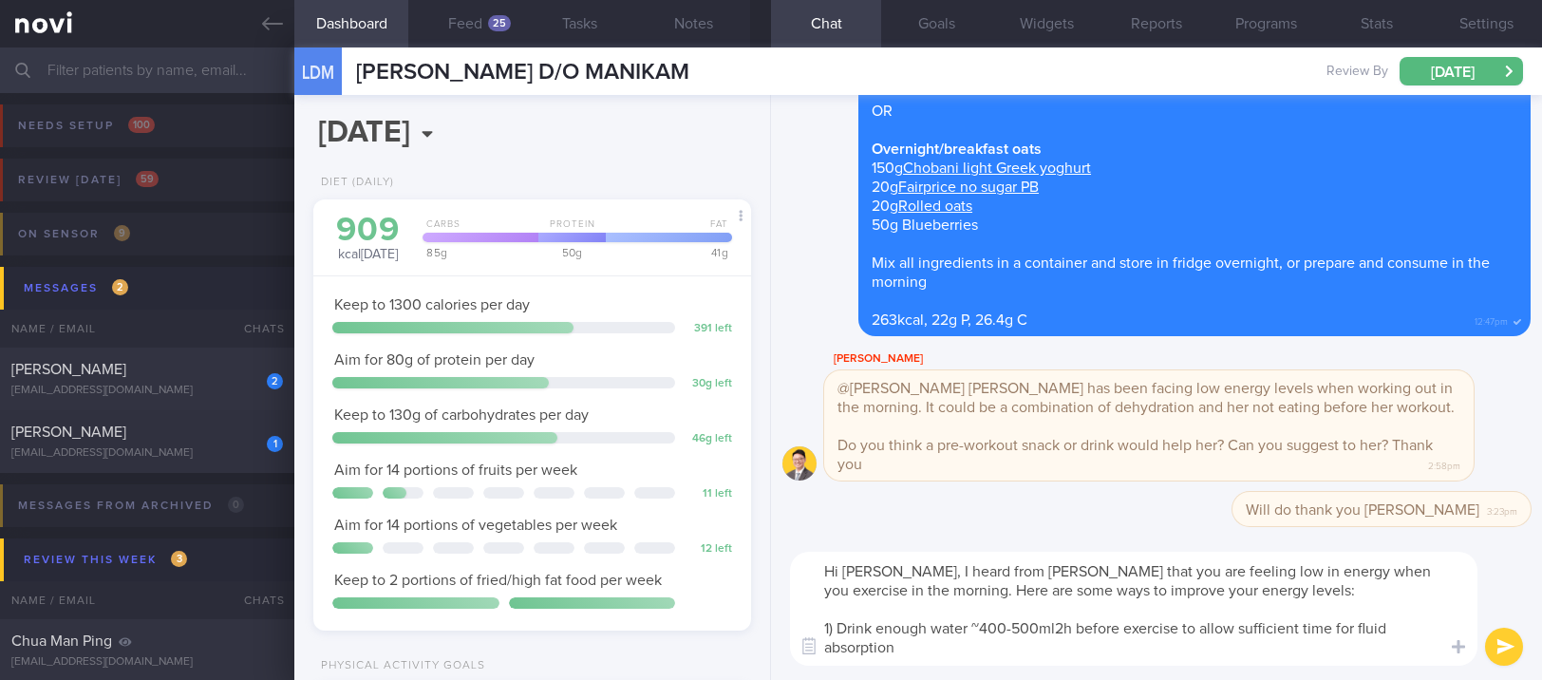
click at [1056, 621] on textarea "Hi [PERSON_NAME], I heard from [PERSON_NAME] that you are feeling low in energy…" at bounding box center [1133, 609] width 687 height 114
click at [1057, 653] on textarea "Hi [PERSON_NAME], I heard from [PERSON_NAME] that you are feeling low in energy…" at bounding box center [1133, 609] width 687 height 114
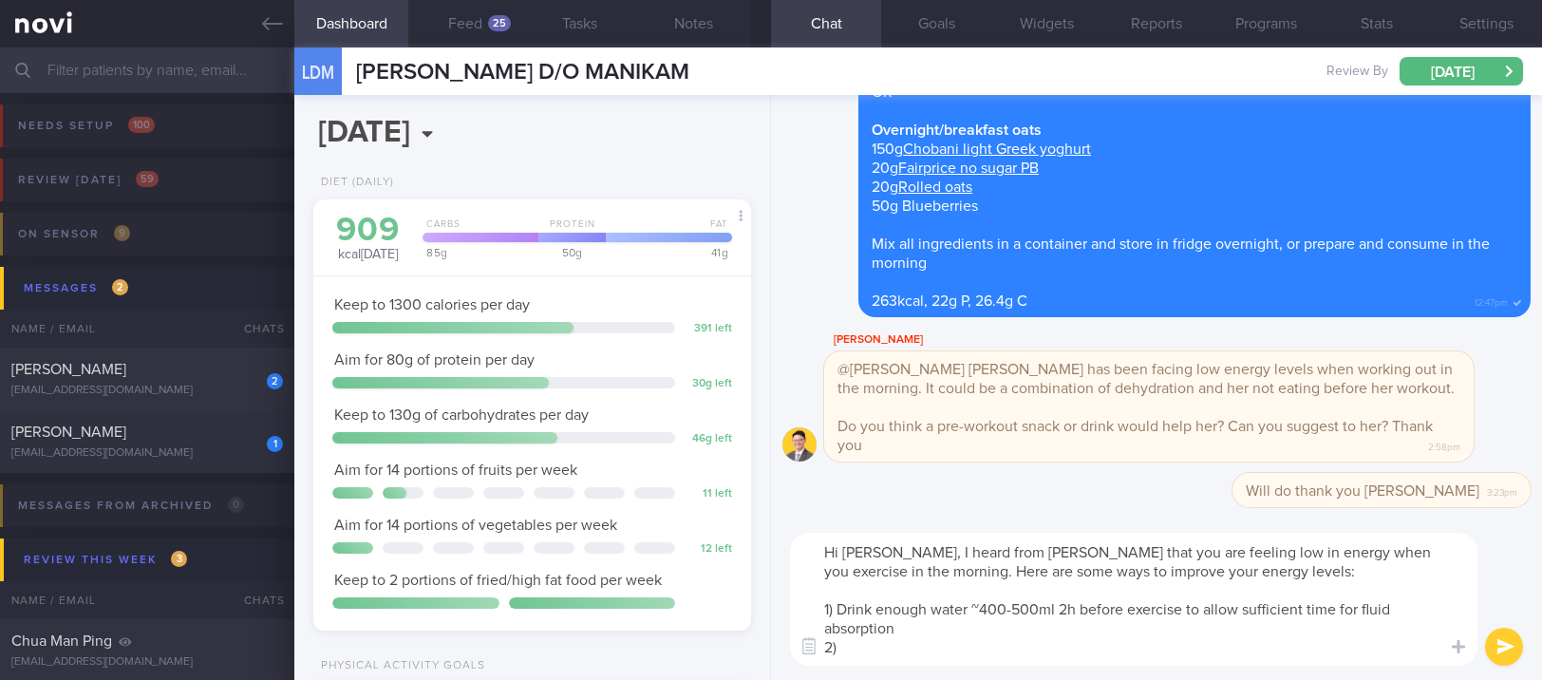
click at [1033, 631] on textarea "Hi [PERSON_NAME], I heard from [PERSON_NAME] that you are feeling low in energy…" at bounding box center [1133, 599] width 687 height 133
click at [1041, 657] on textarea "Hi [PERSON_NAME], I heard from [PERSON_NAME] that you are feeling low in energy…" at bounding box center [1133, 599] width 687 height 133
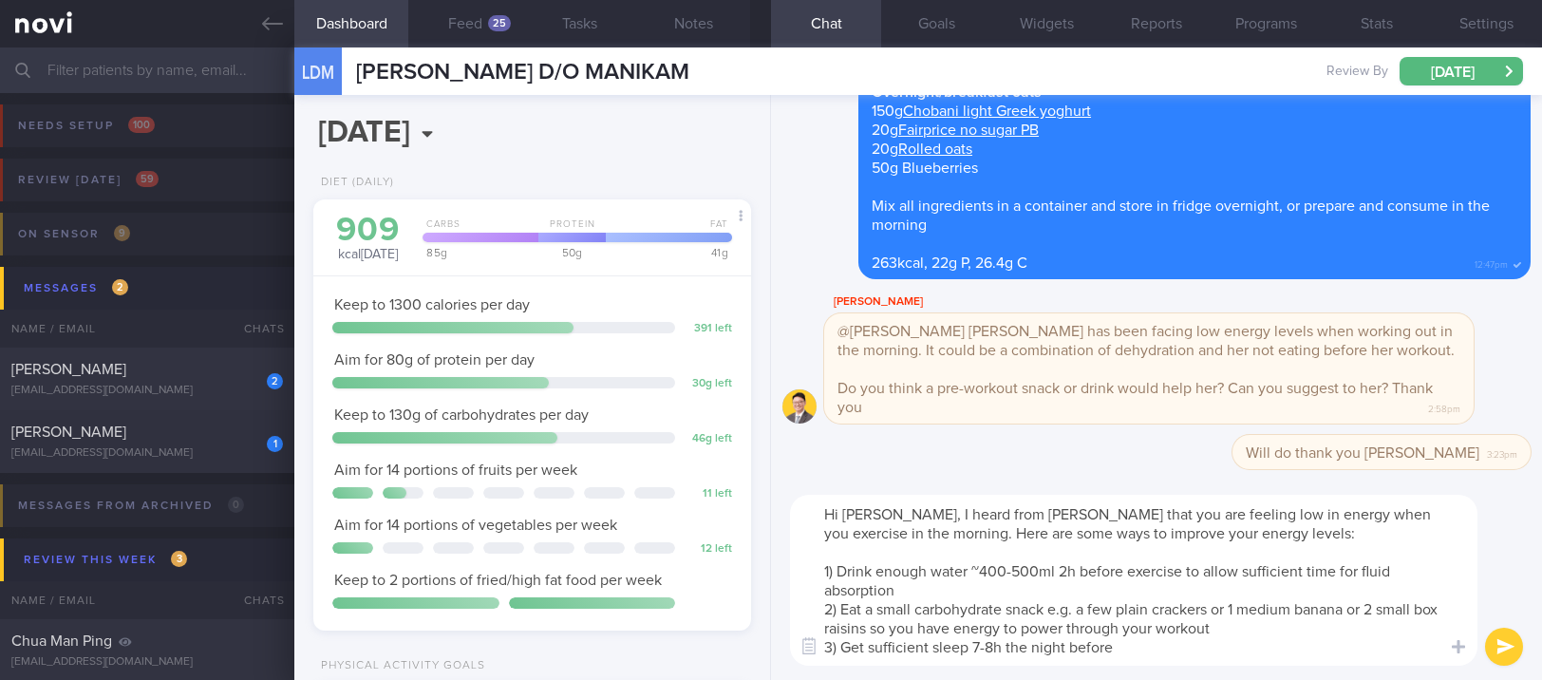
type textarea "Hi [PERSON_NAME], I heard from [PERSON_NAME] that you are feeling low in energy…"
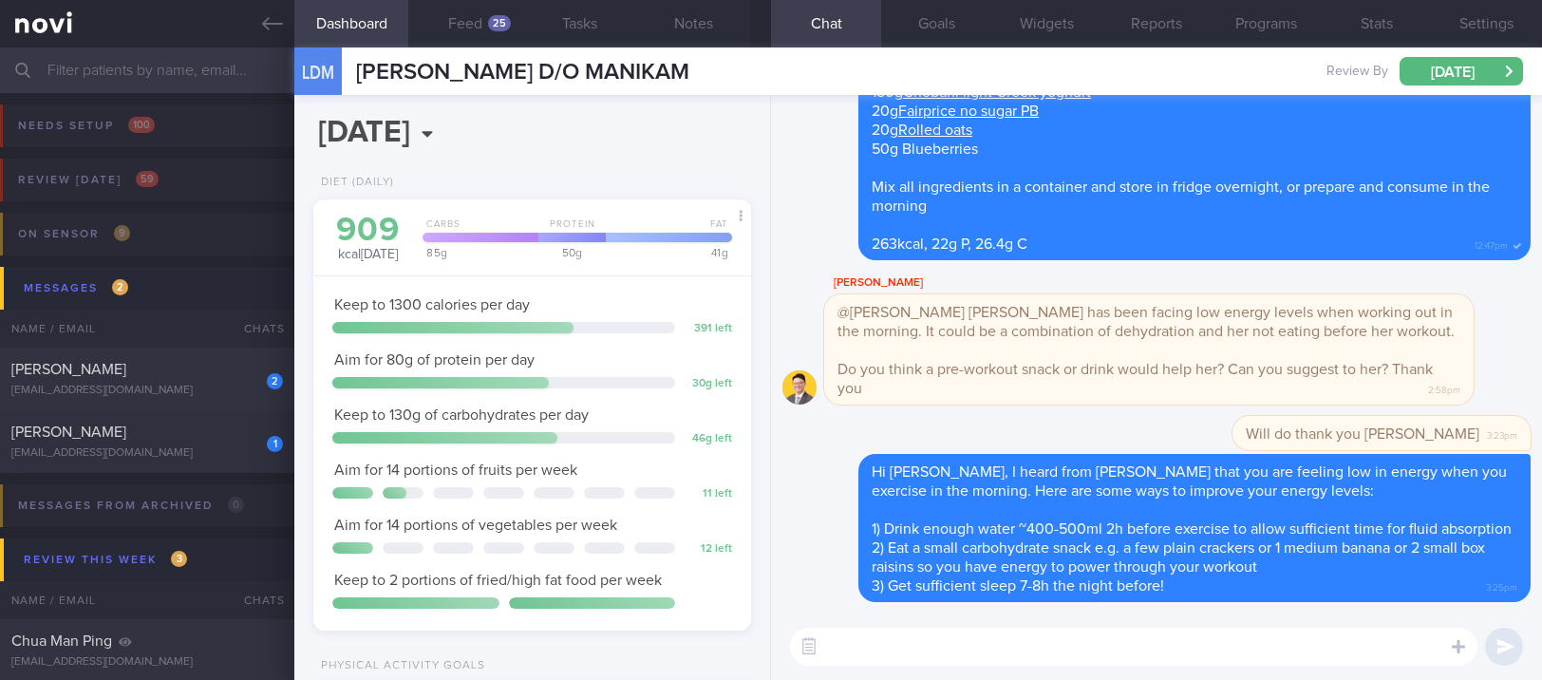
click at [1041, 657] on textarea at bounding box center [1133, 647] width 687 height 38
type textarea "Let me know if you have any questions. I'm here to help :)"
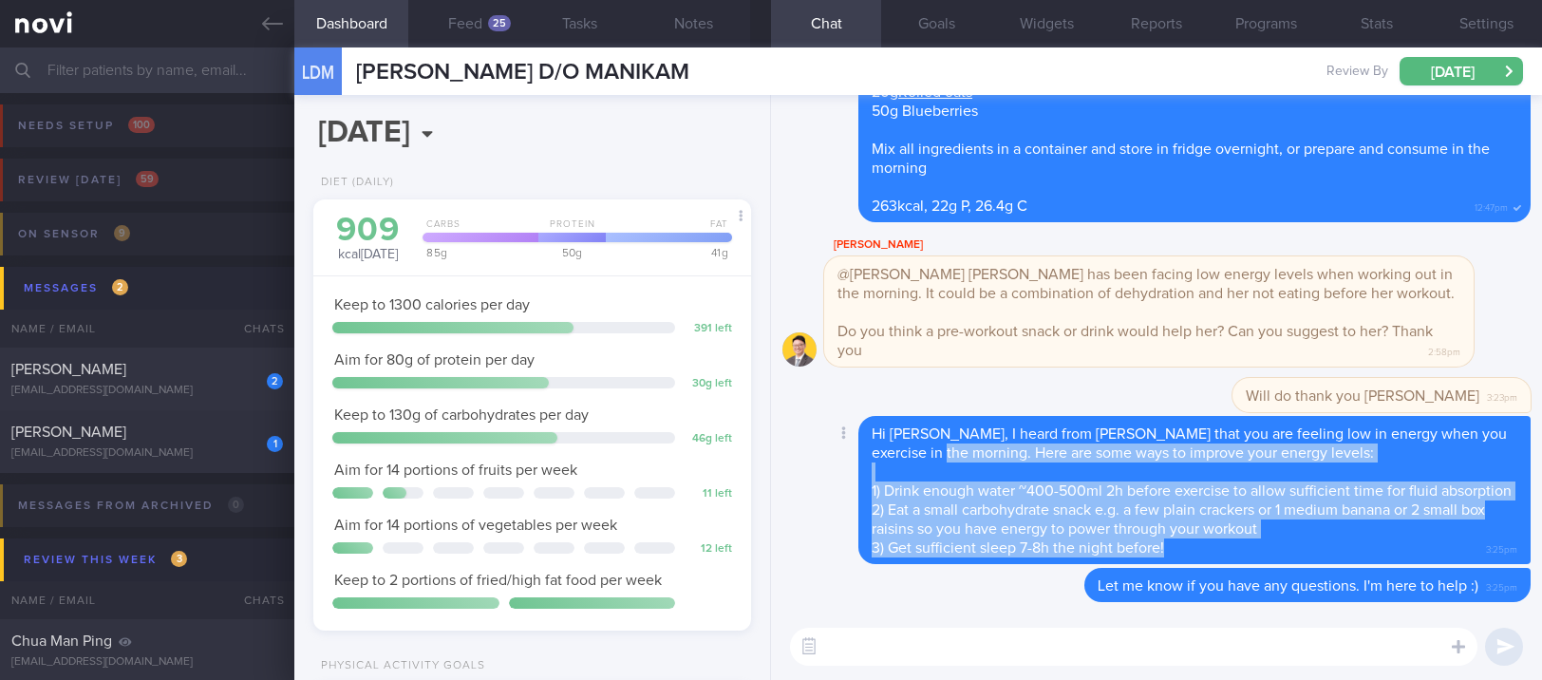
drag, startPoint x: 1193, startPoint y: 550, endPoint x: 930, endPoint y: 437, distance: 286.2
click at [930, 437] on div "Hi [PERSON_NAME], I heard from [PERSON_NAME] that you are feeling low in energy…" at bounding box center [1194, 490] width 672 height 148
copy span "Here are some ways to improve your energy levels: 1) Drink enough water ~400-50…"
click at [259, 27] on link at bounding box center [147, 23] width 294 height 47
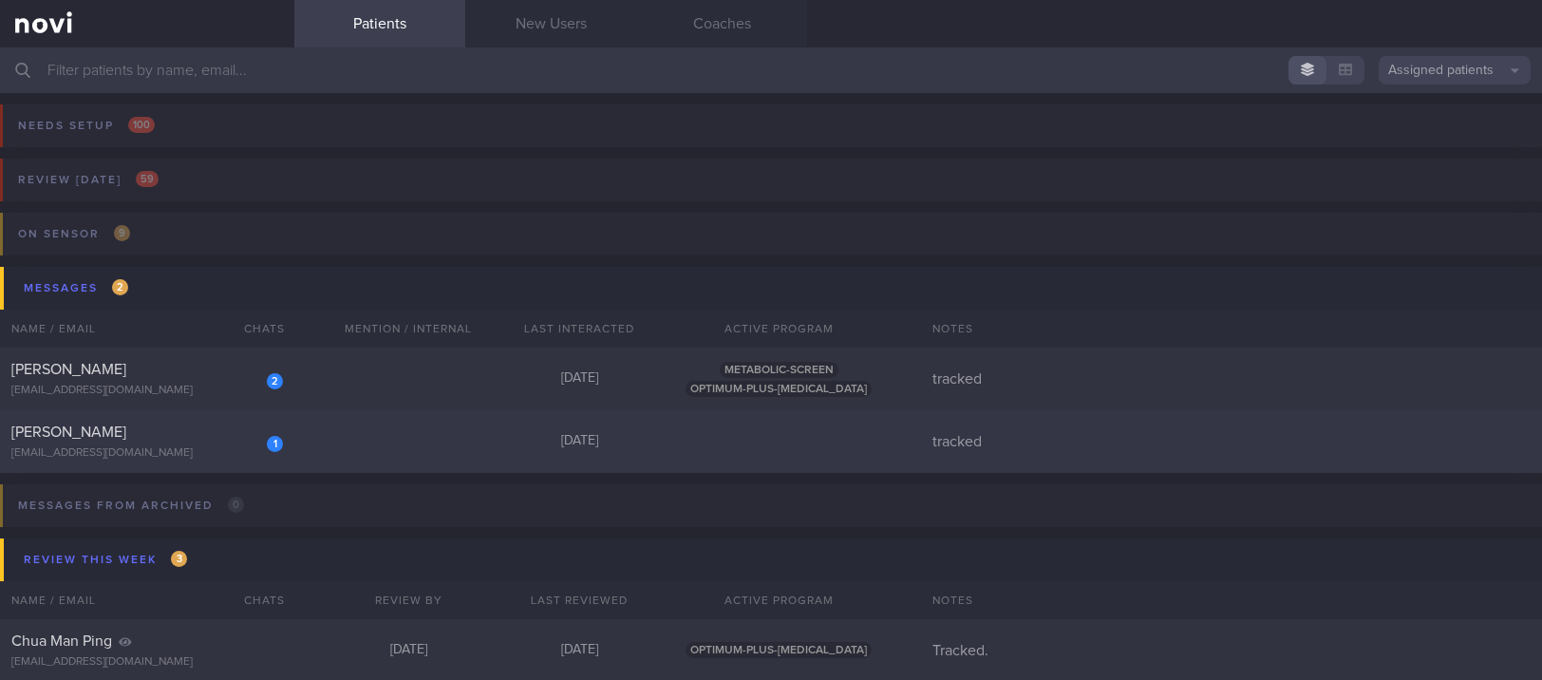
click at [412, 441] on div "1 SKYLAR TEO MAN LING [EMAIL_ADDRESS][DOMAIN_NAME] [DATE] tracked" at bounding box center [771, 441] width 1542 height 63
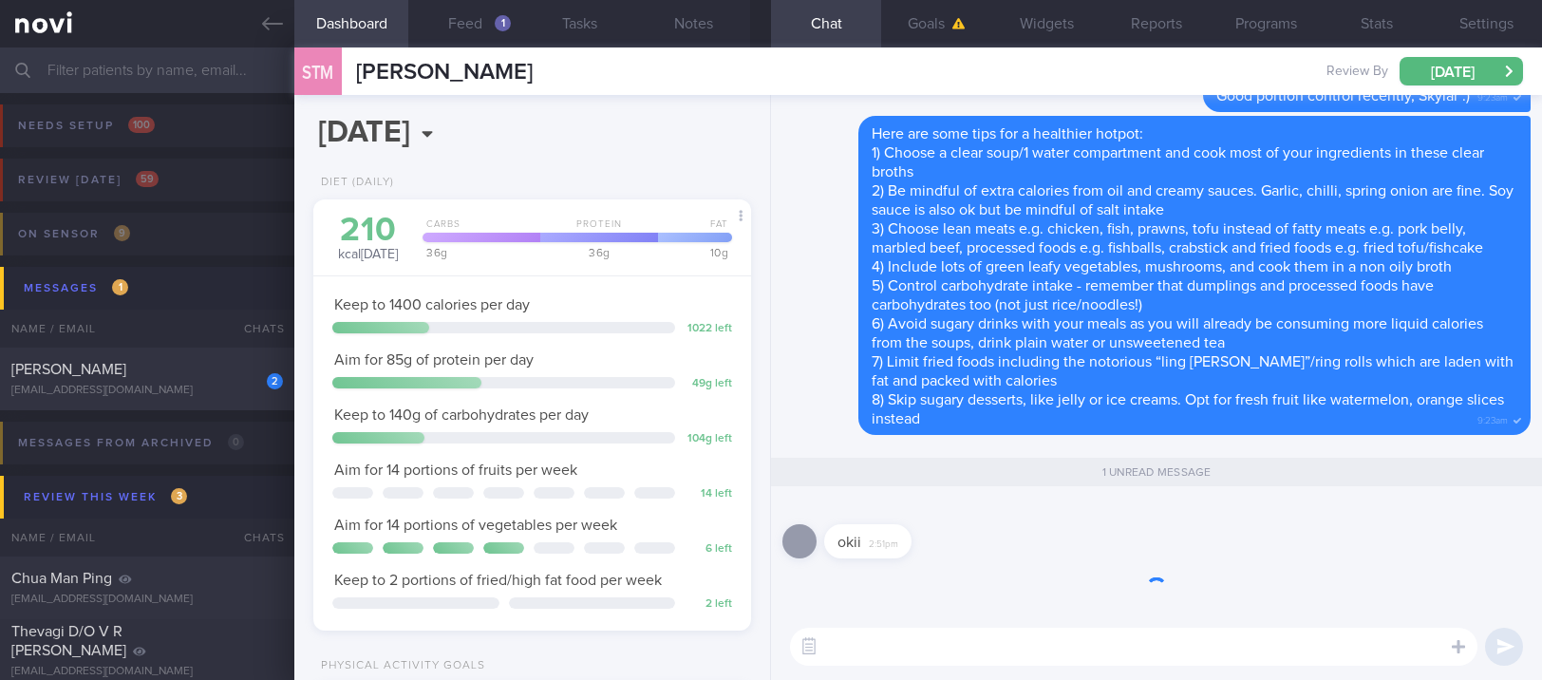
scroll to position [219, 384]
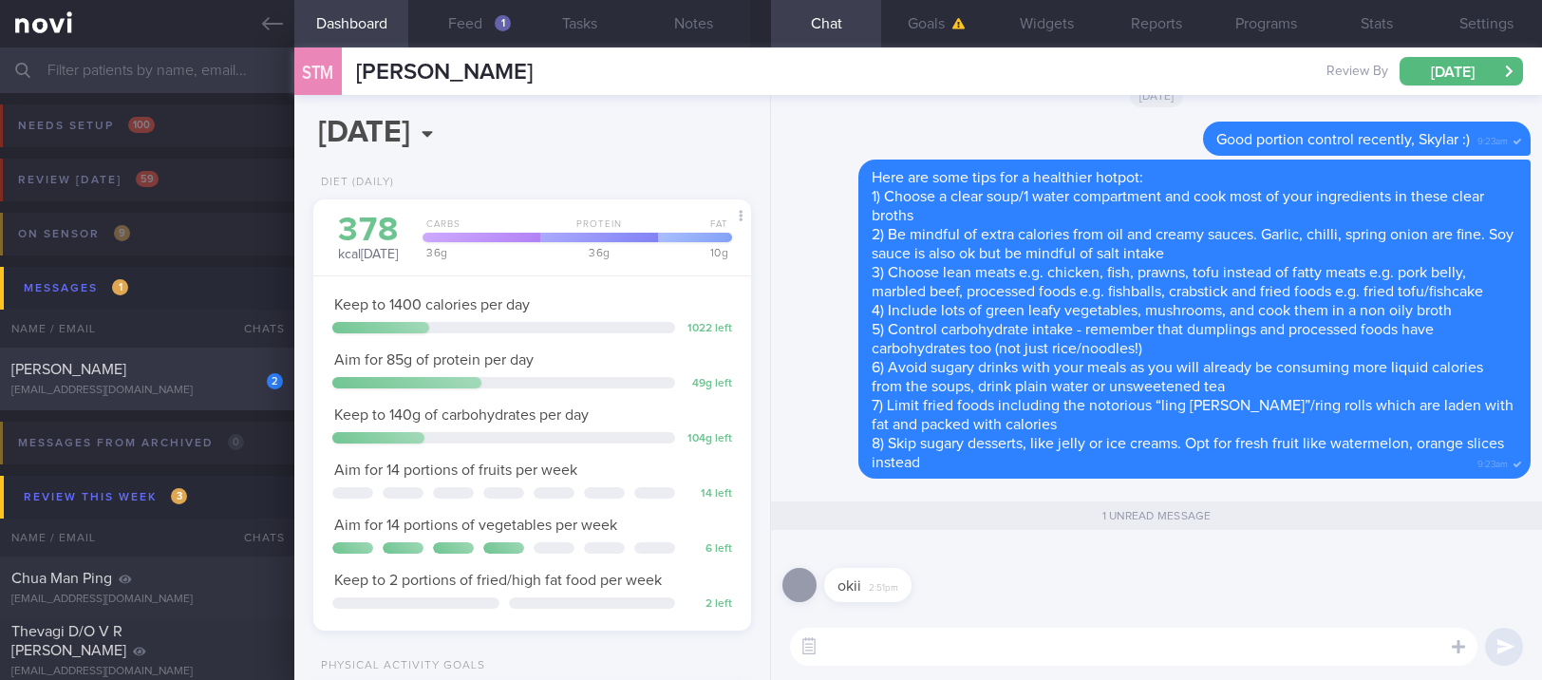
click at [167, 376] on div "[PERSON_NAME]" at bounding box center [144, 369] width 267 height 19
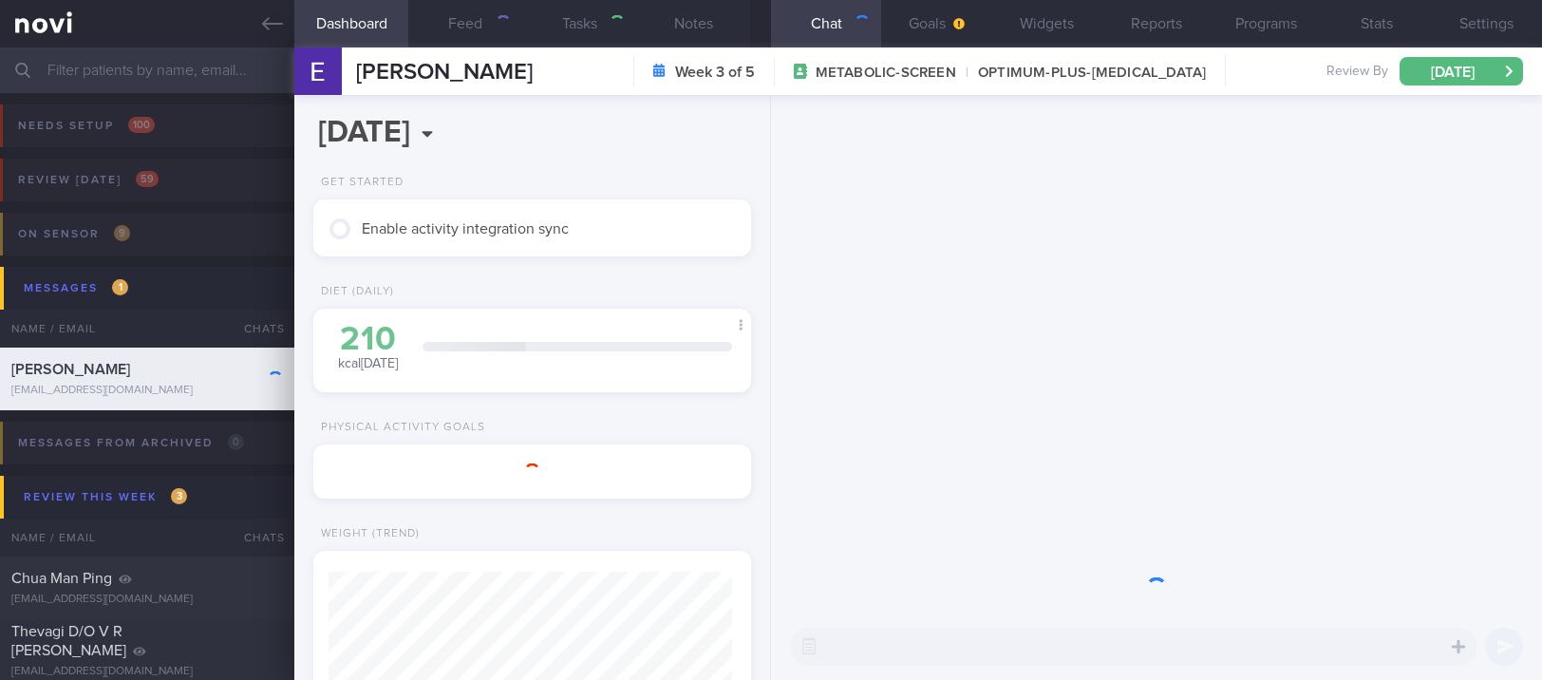
scroll to position [949184, 949019]
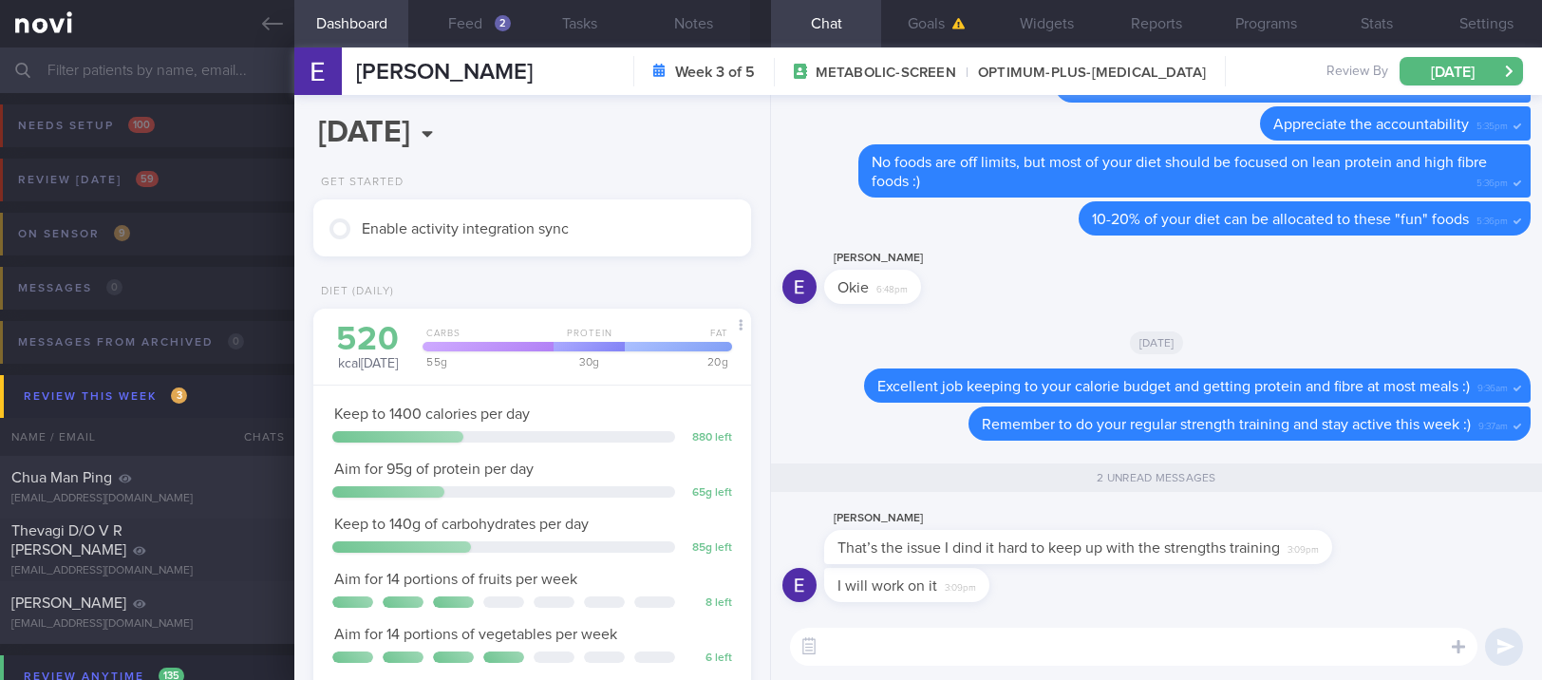
click at [965, 650] on textarea at bounding box center [1133, 647] width 687 height 38
paste textarea "L ipsumdolor si ame co adipiscinge se doeiusmodte incididu utlabo e dolo magn a…"
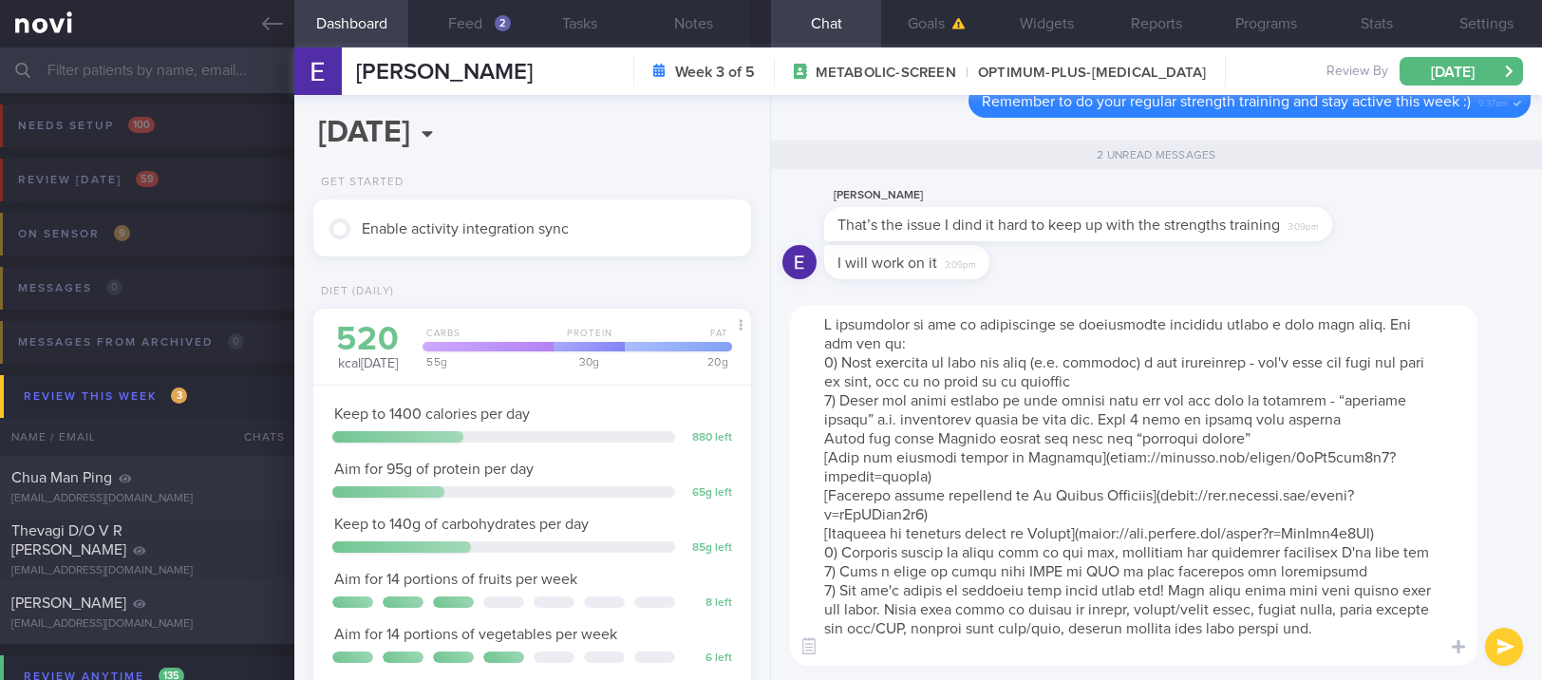
scroll to position [0, 0]
click at [1040, 338] on textarea at bounding box center [1133, 485] width 687 height 361
type textarea "L ipsumdolor si ame co adipiscinge se doeiusmodte incididu utlabo e dolo magn a…"
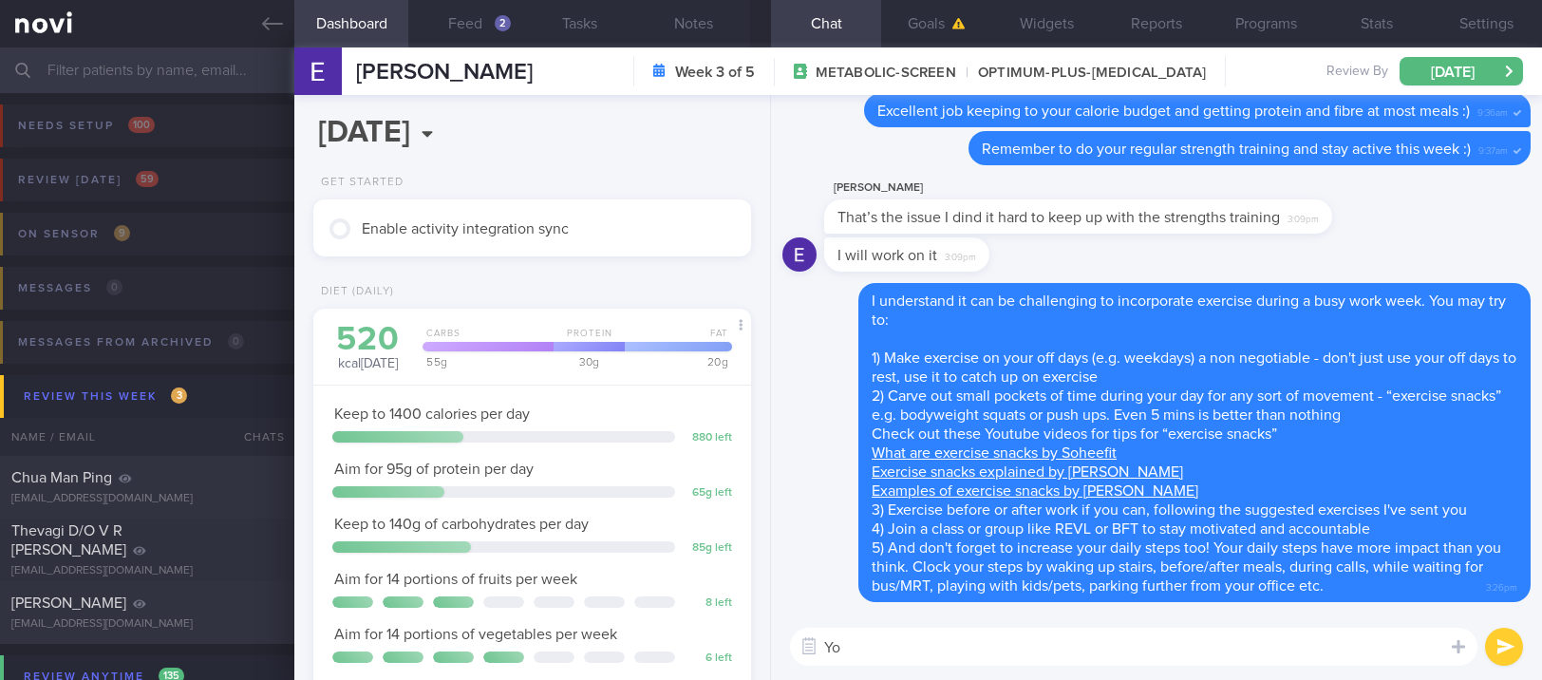
type textarea "Y"
click at [901, 645] on textarea "Suggested exercises are on your dashboard: [DATE] > Coach' instructions :)" at bounding box center [1133, 647] width 687 height 38
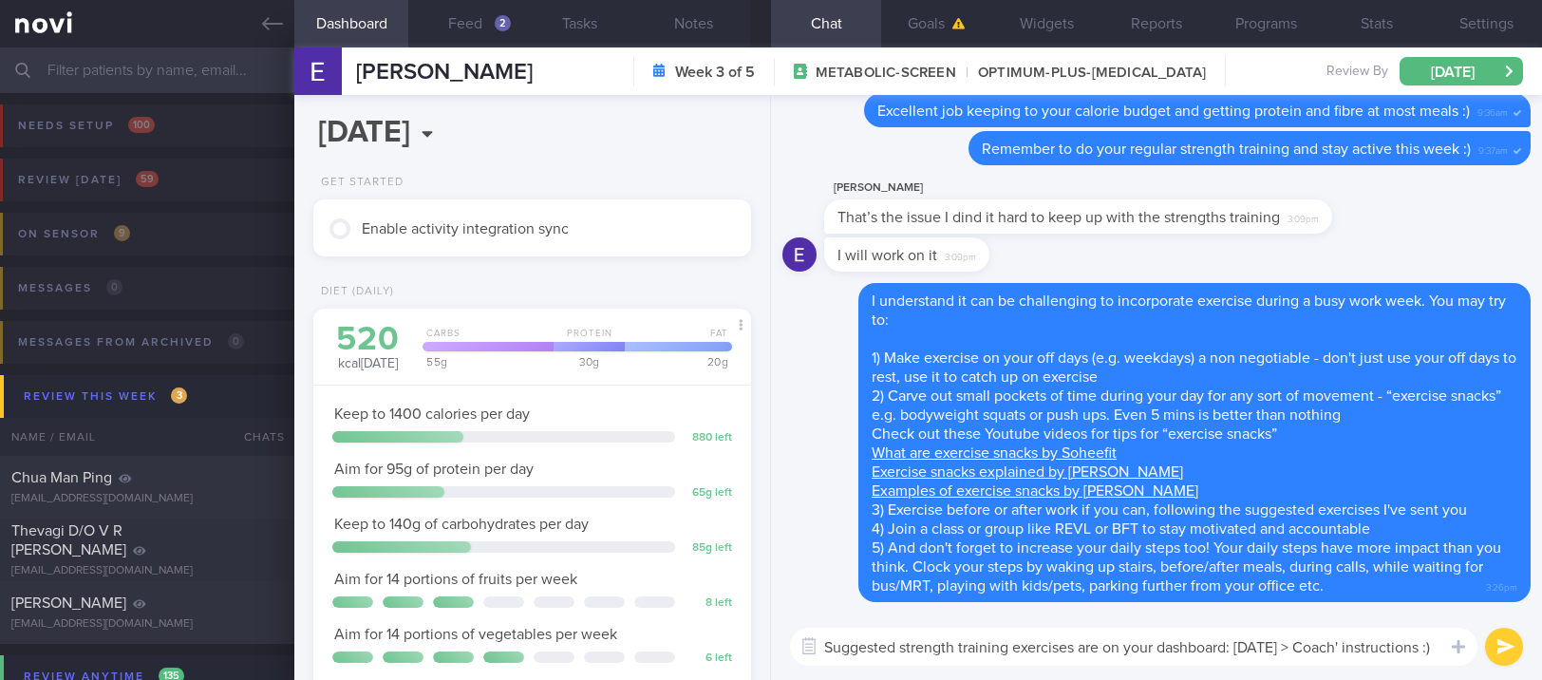
click at [990, 646] on textarea "Suggested strength training exercises are on your dashboard: [DATE] > Coach' in…" at bounding box center [1133, 647] width 687 height 38
type textarea "Suggested strength exercises are on your dashboard: [DATE] > Coach' instruction…"
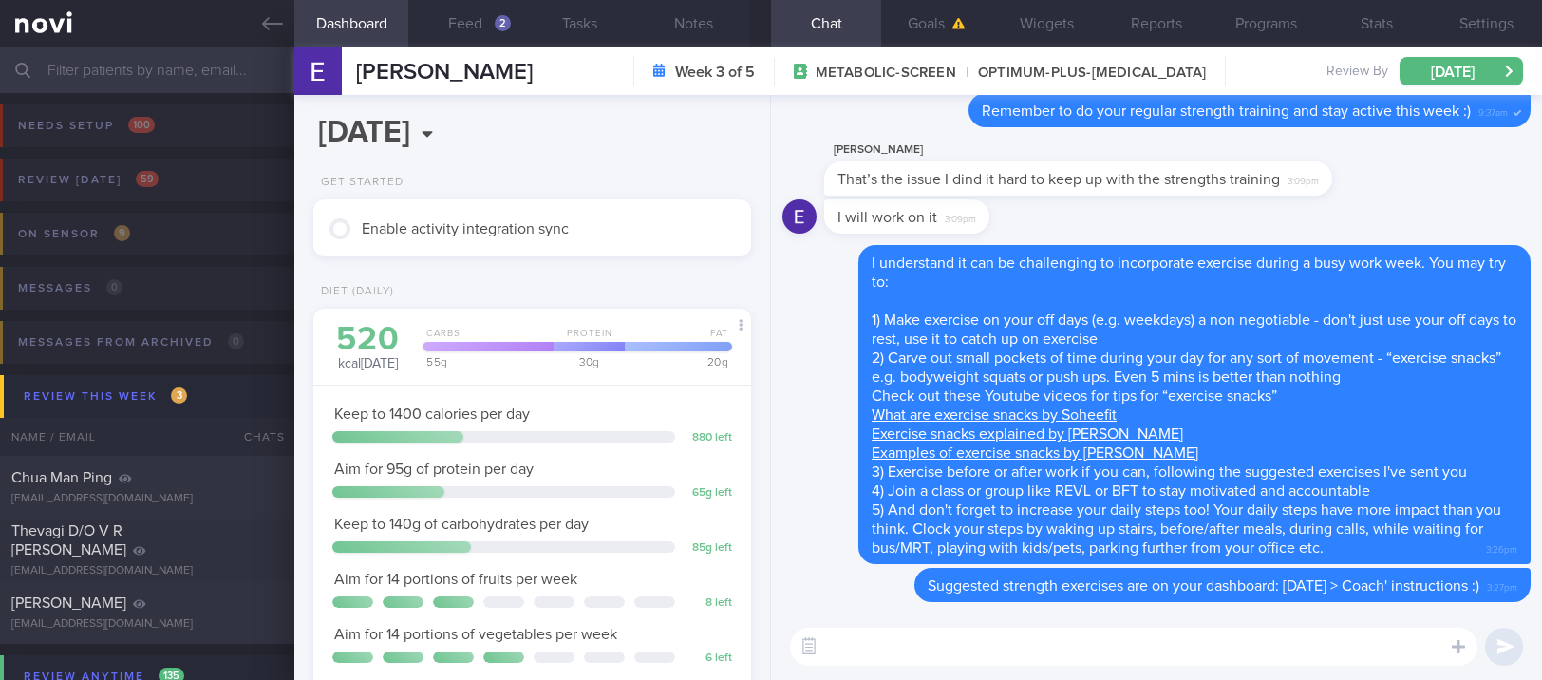
click at [1019, 664] on textarea at bounding box center [1133, 647] width 687 height 38
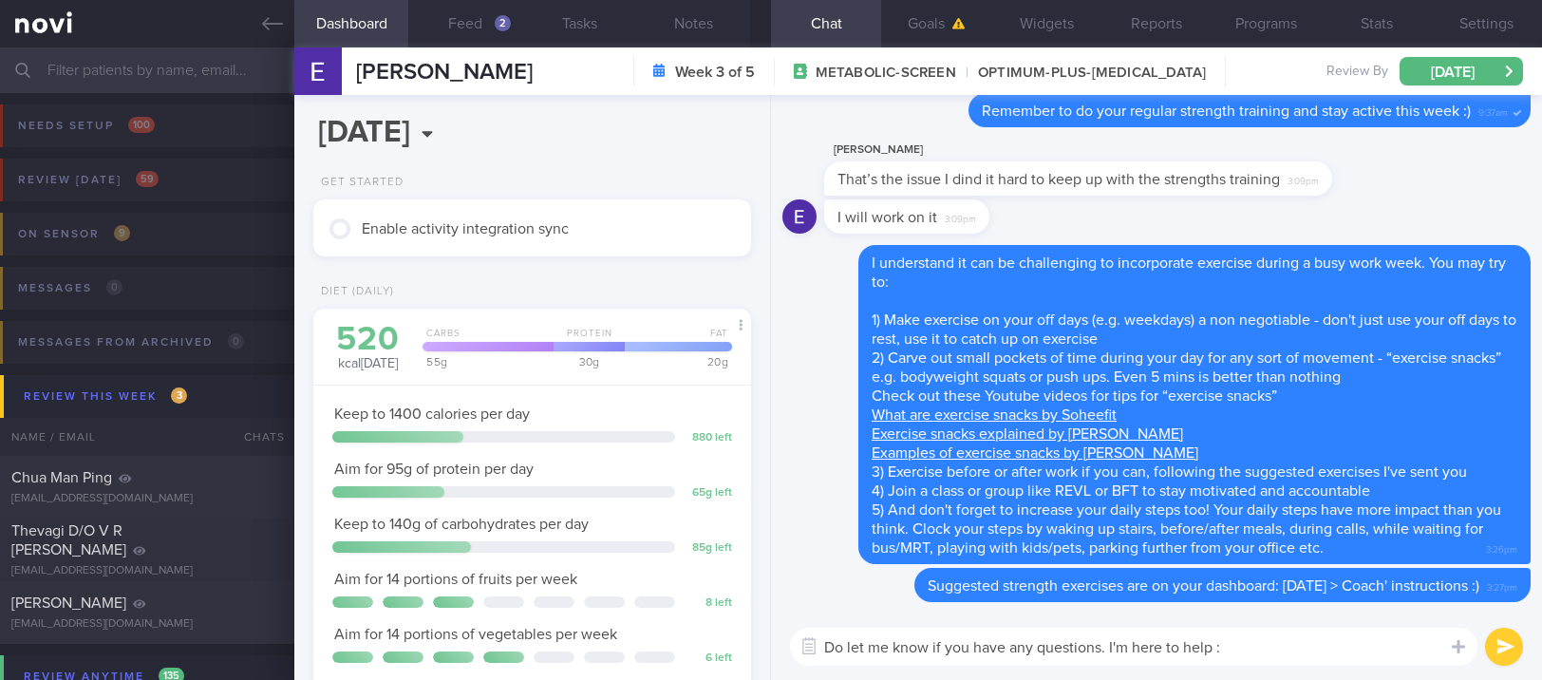
type textarea "Do let me know if you have any questions. I'm here to help :)"
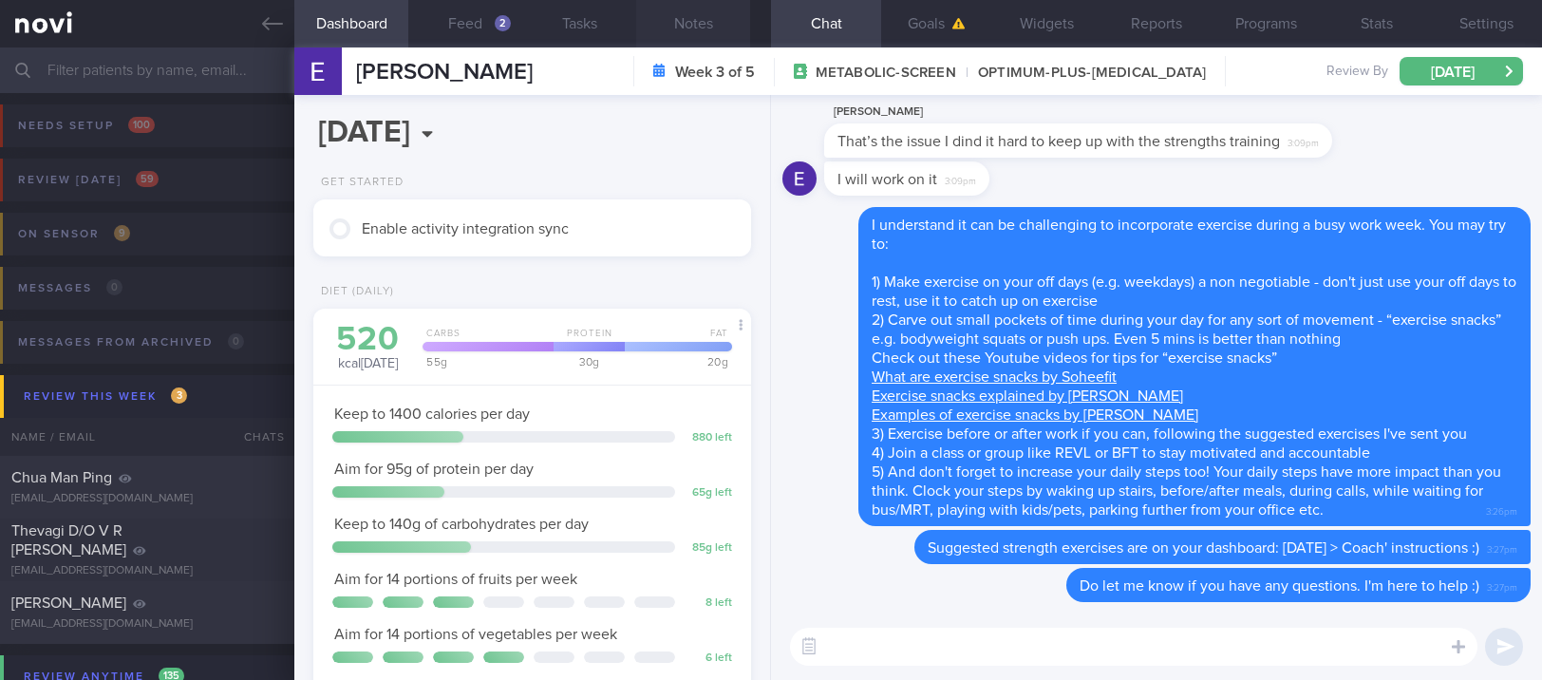
click at [719, 30] on button "Notes" at bounding box center [693, 23] width 114 height 47
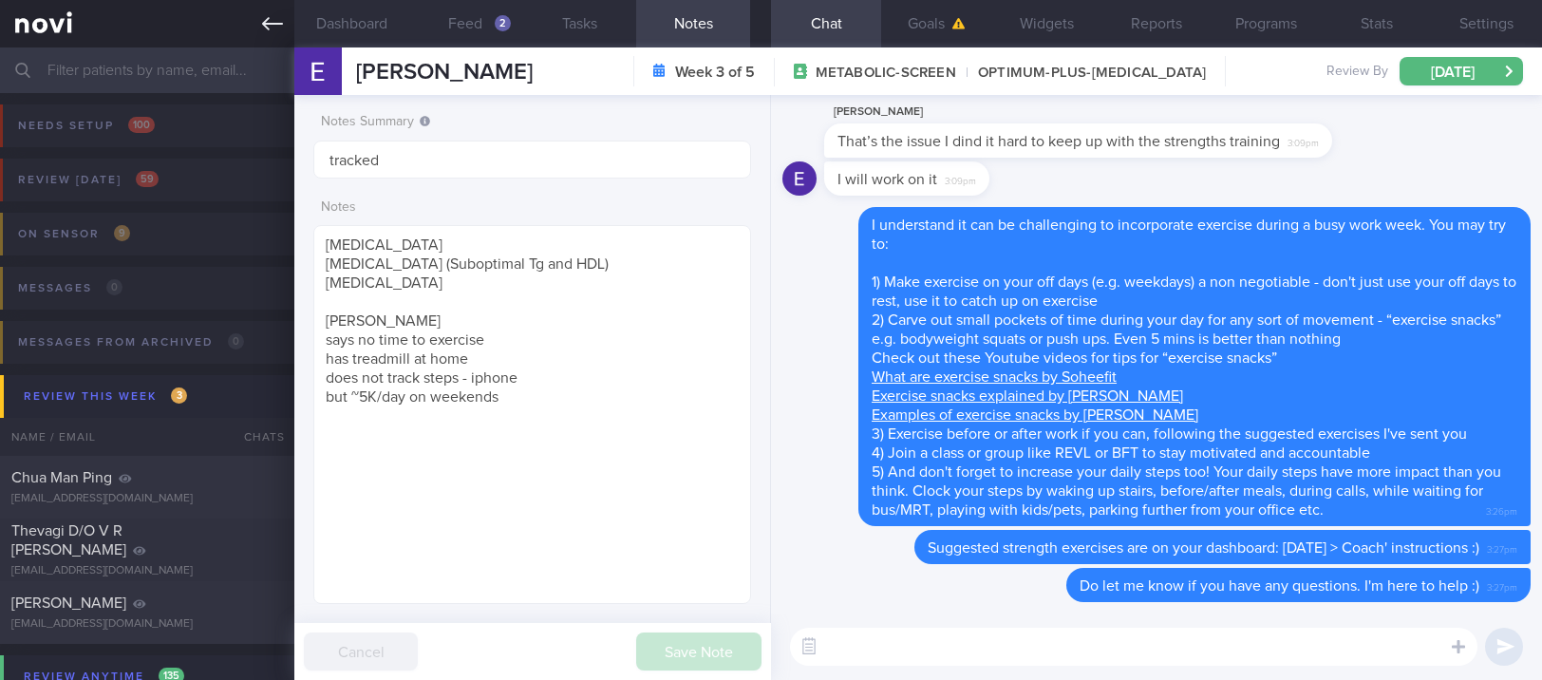
click at [256, 18] on link at bounding box center [147, 23] width 294 height 47
